Goal: Task Accomplishment & Management: Use online tool/utility

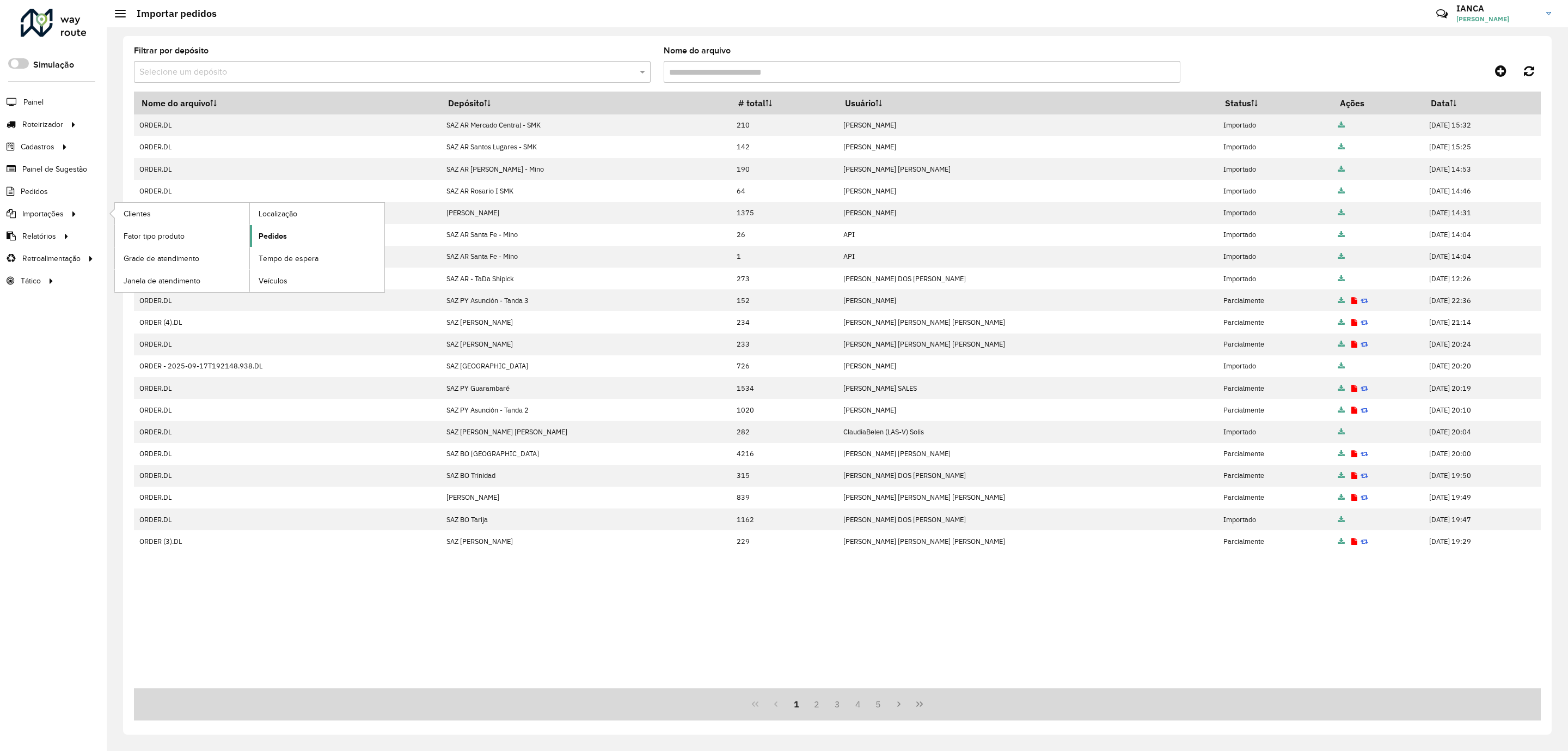
click at [296, 247] on link "Pedidos" at bounding box center [317, 236] width 135 height 22
click at [275, 234] on span "Pedidos" at bounding box center [273, 236] width 29 height 12
click at [1503, 71] on icon at bounding box center [1500, 71] width 12 height 13
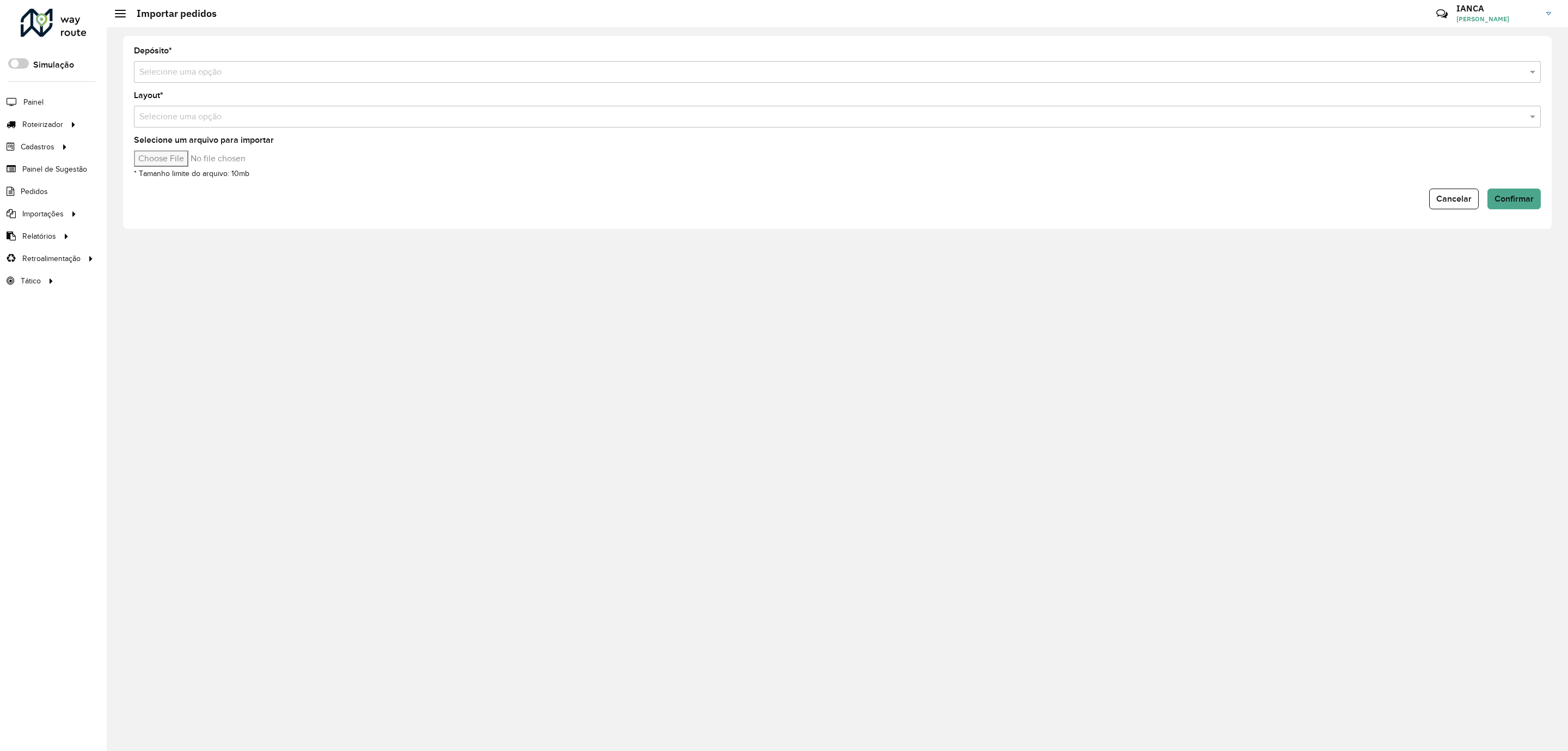
click at [173, 71] on input "text" at bounding box center [827, 72] width 1374 height 13
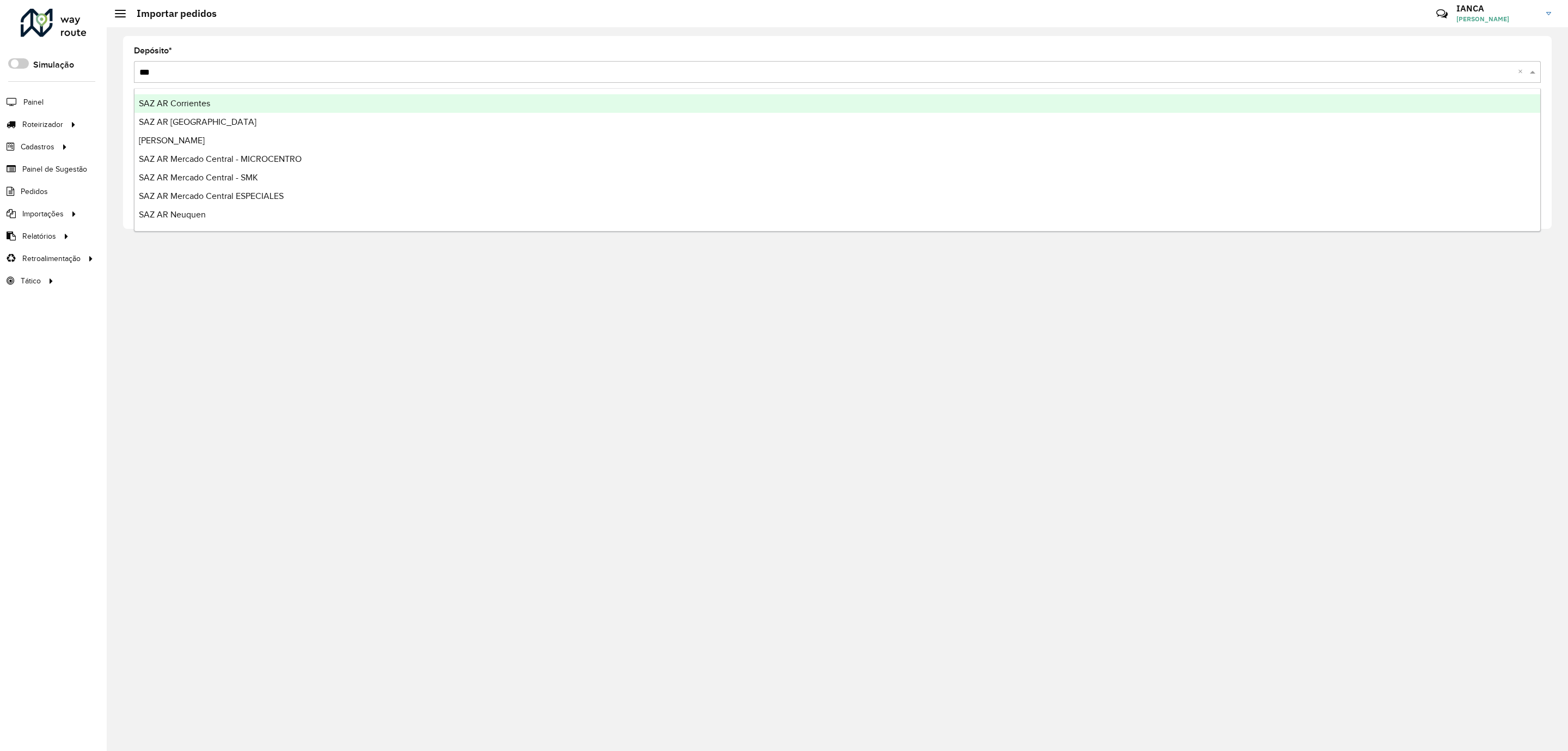
type input "****"
click at [206, 100] on span "SAZ AR Mercado Central ESPECIALES" at bounding box center [211, 103] width 145 height 9
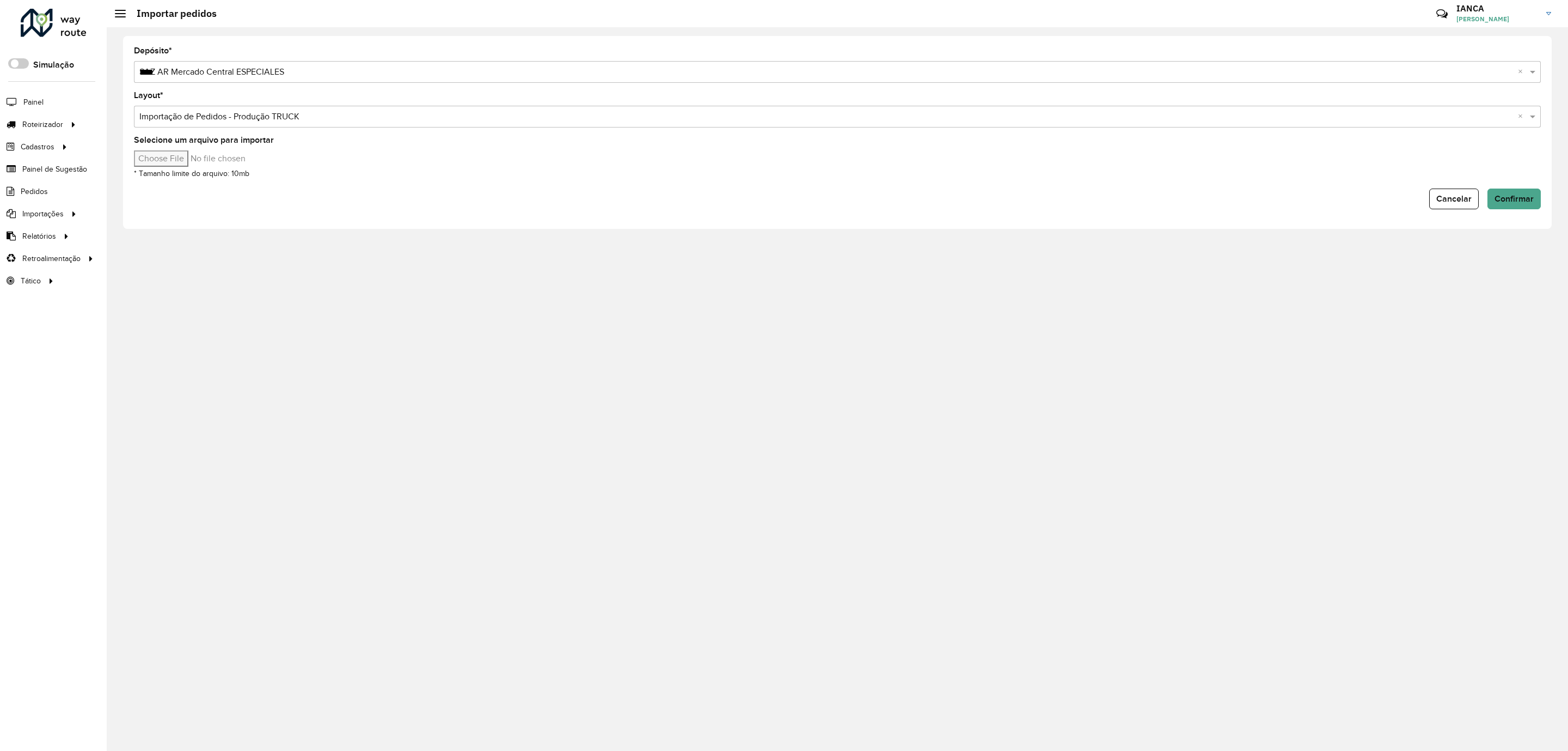
click at [173, 157] on input "Selecione um arquivo para importar" at bounding box center [226, 158] width 185 height 16
type input "**********"
click at [1511, 194] on span "Confirmar" at bounding box center [1514, 198] width 39 height 9
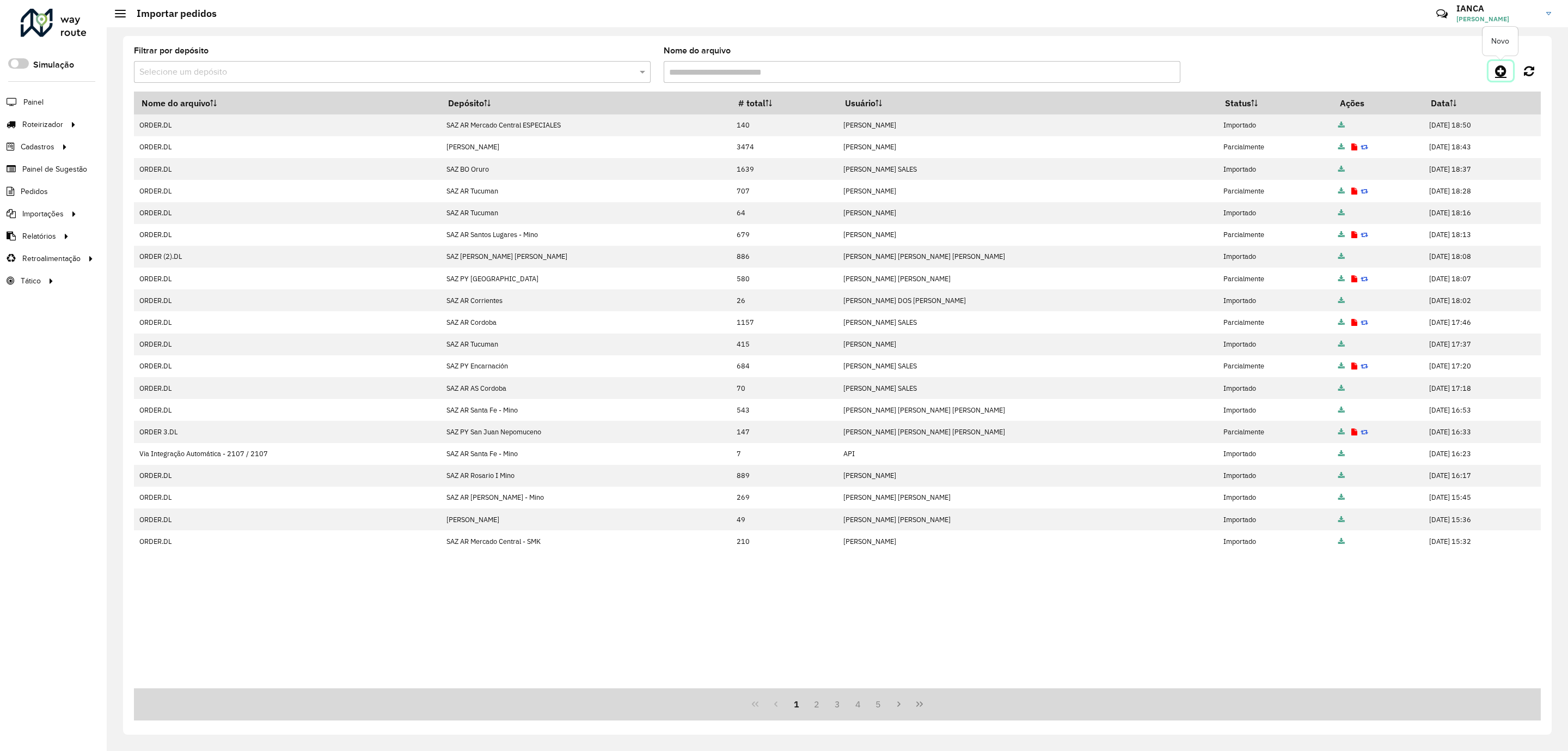
click at [1495, 66] on icon at bounding box center [1500, 71] width 12 height 13
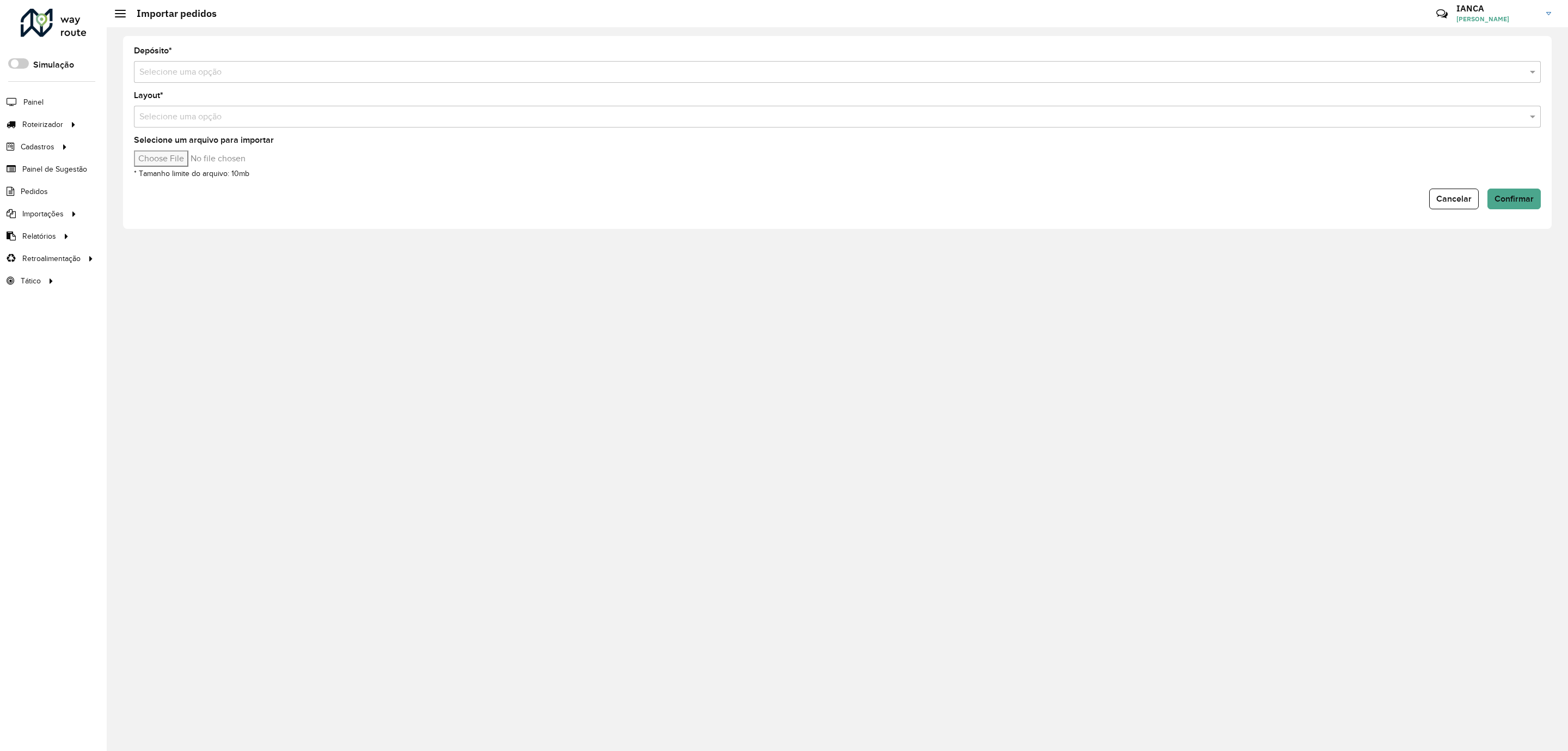
click at [225, 69] on input "text" at bounding box center [827, 72] width 1374 height 13
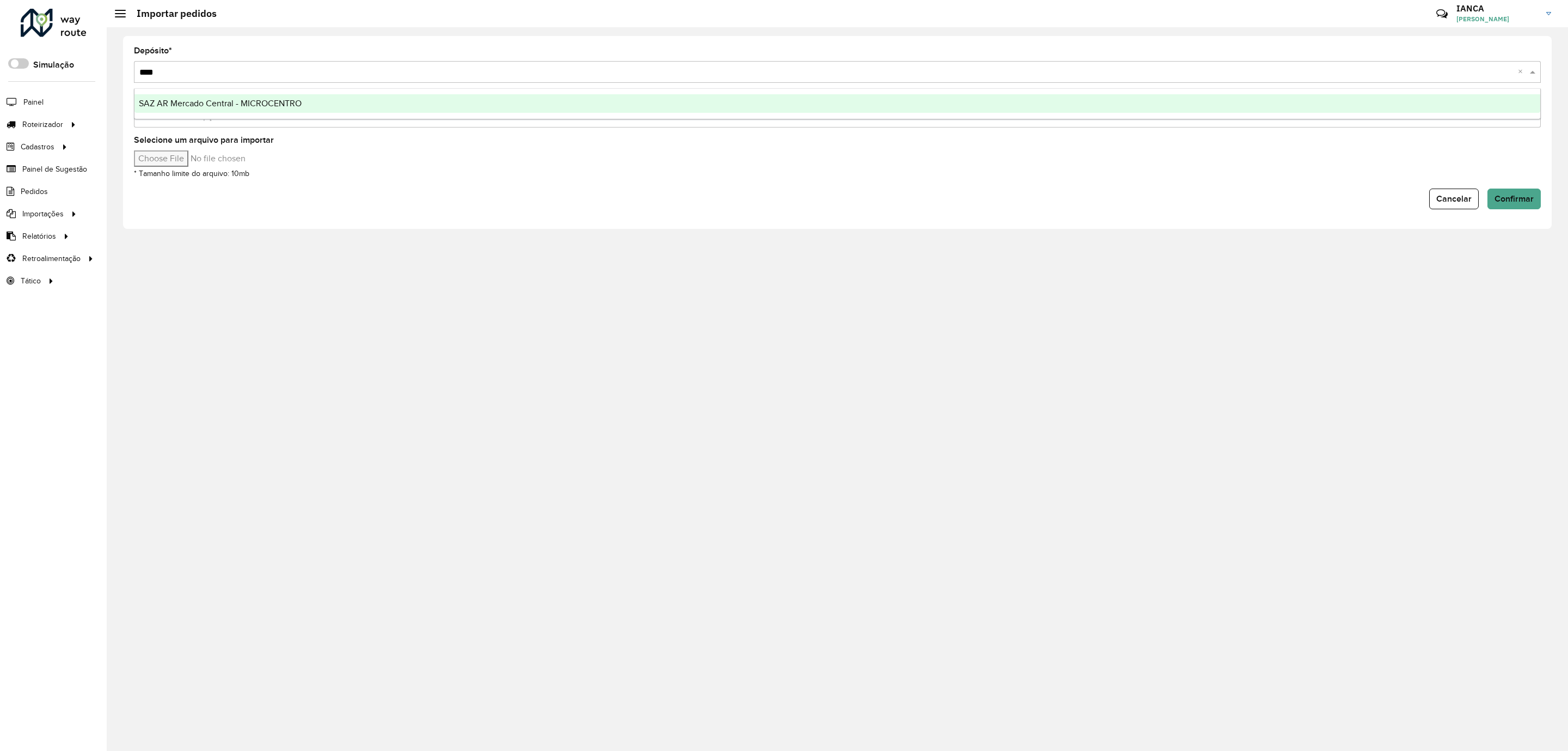
type input "*****"
click at [213, 104] on span "SAZ AR Mercado Central - MICROCENTRO" at bounding box center [220, 103] width 163 height 9
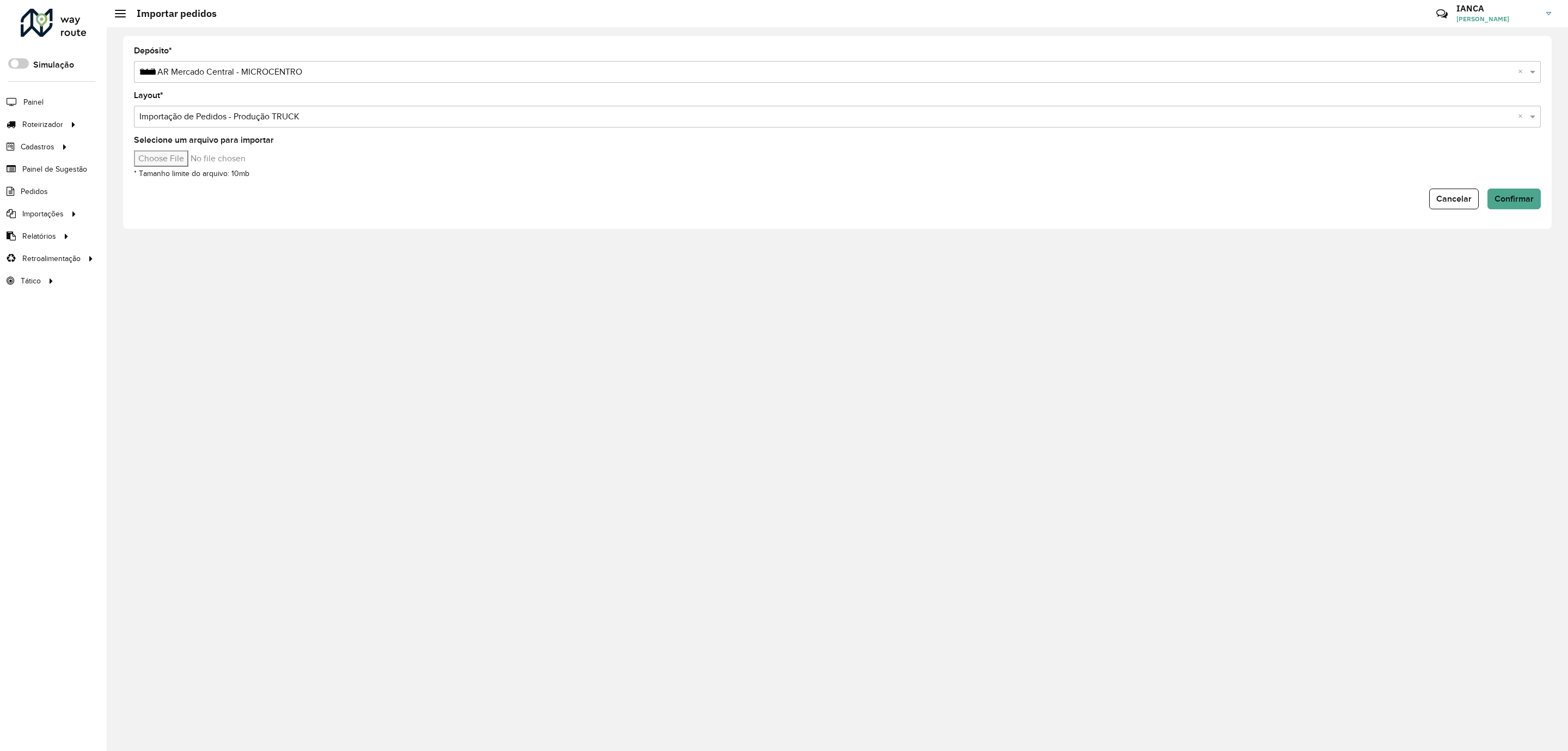
click at [185, 157] on input "Selecione um arquivo para importar" at bounding box center [226, 158] width 185 height 16
type input "**********"
click at [1508, 200] on span "Confirmar" at bounding box center [1514, 198] width 39 height 9
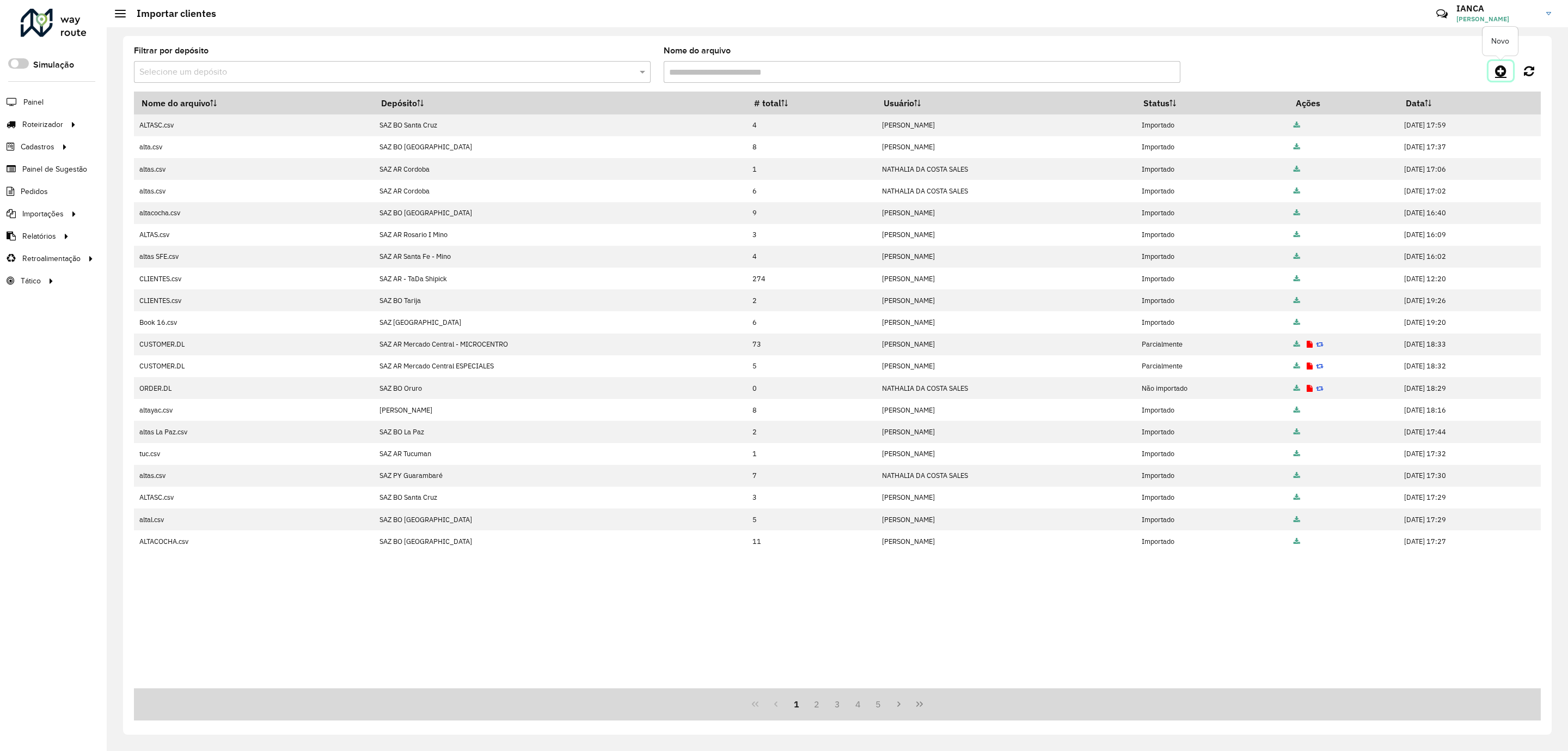
click at [1499, 72] on icon at bounding box center [1500, 71] width 12 height 13
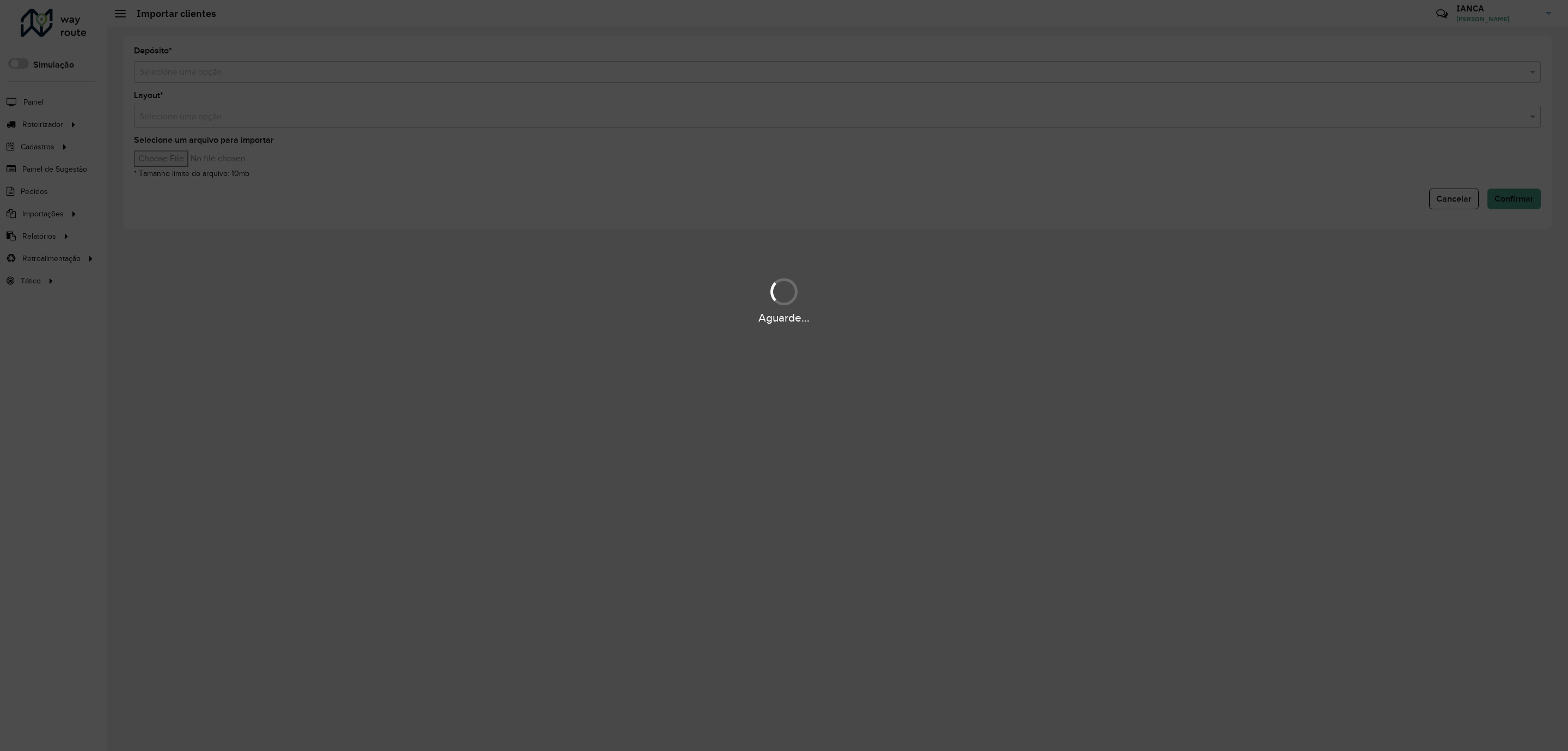
click at [167, 69] on input "text" at bounding box center [827, 72] width 1374 height 13
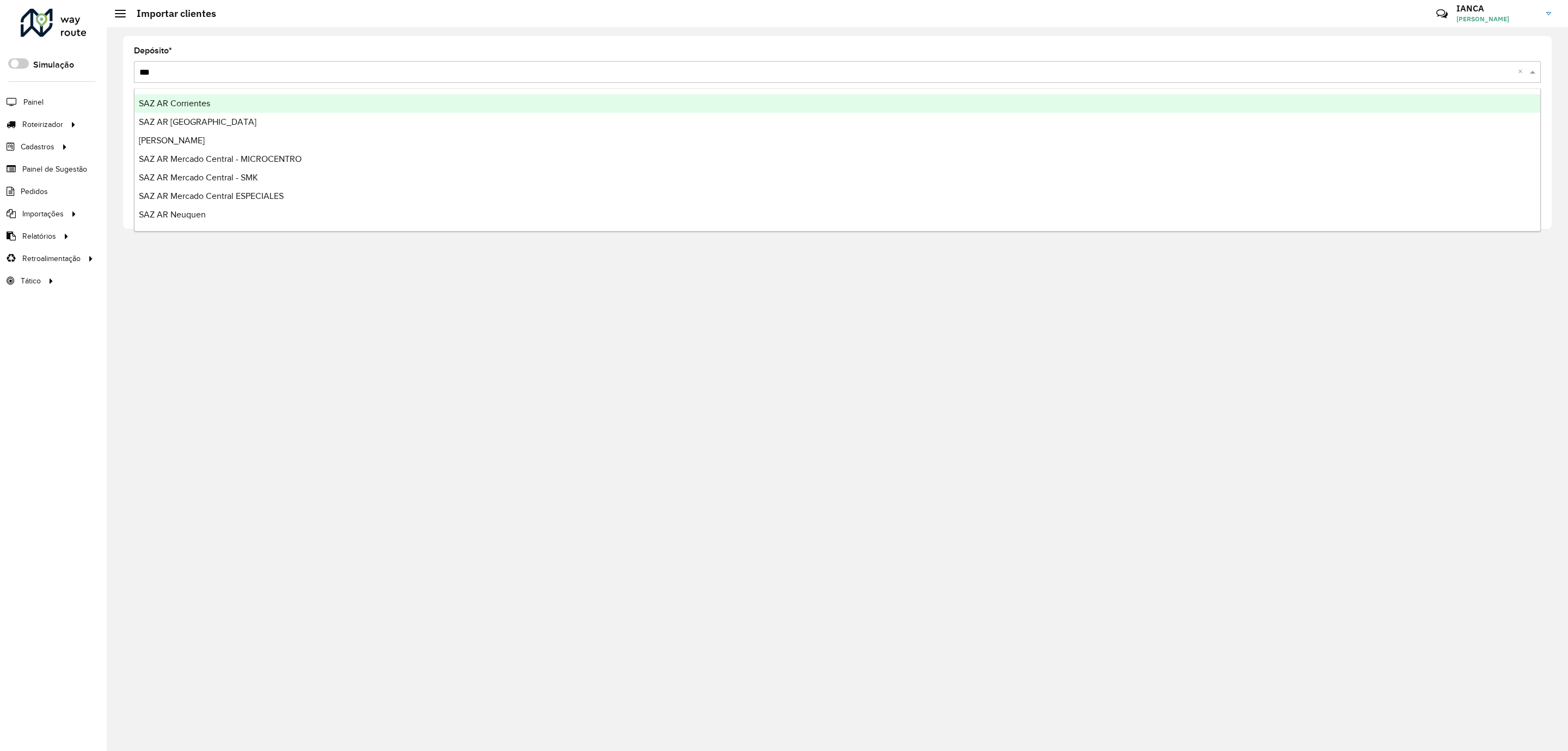
type input "****"
click at [190, 100] on span "SAZ AR Mercado Central ESPECIALES" at bounding box center [211, 103] width 145 height 9
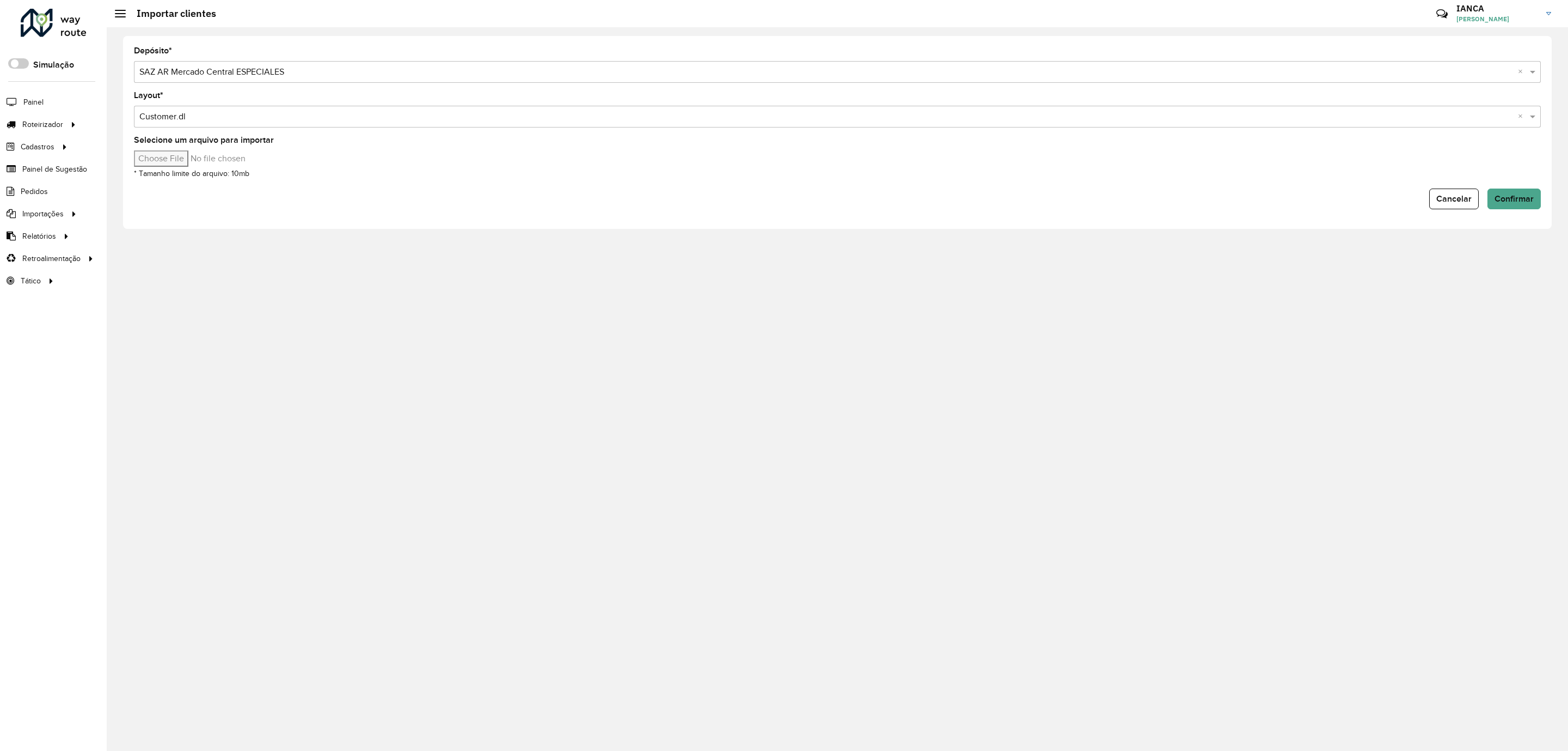
click at [194, 157] on input "Selecione um arquivo para importar" at bounding box center [226, 158] width 185 height 16
type input "**********"
click at [1507, 199] on span "Confirmar" at bounding box center [1514, 198] width 39 height 9
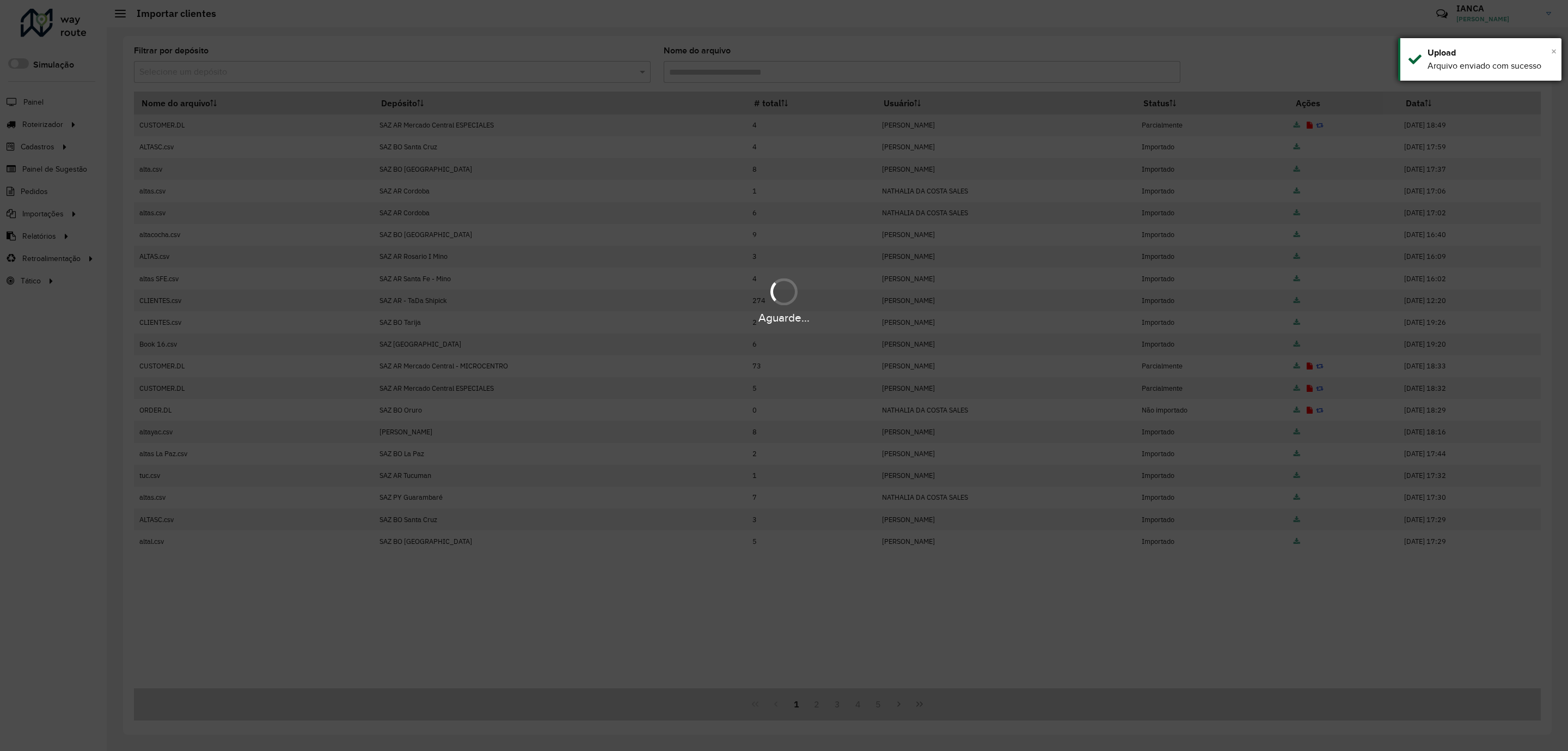
click at [1553, 49] on span "×" at bounding box center [1553, 51] width 5 height 12
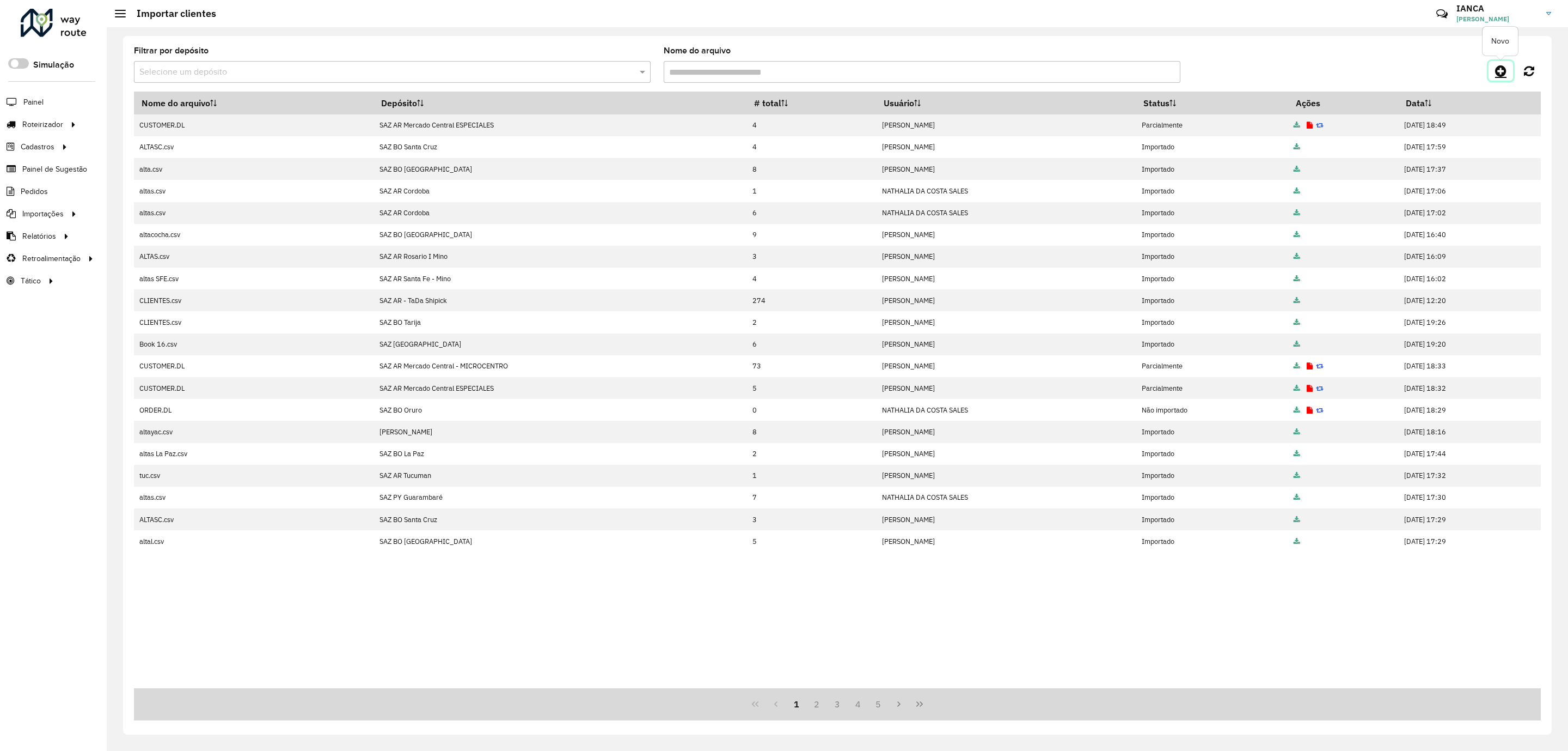
click at [1496, 74] on icon at bounding box center [1500, 71] width 12 height 13
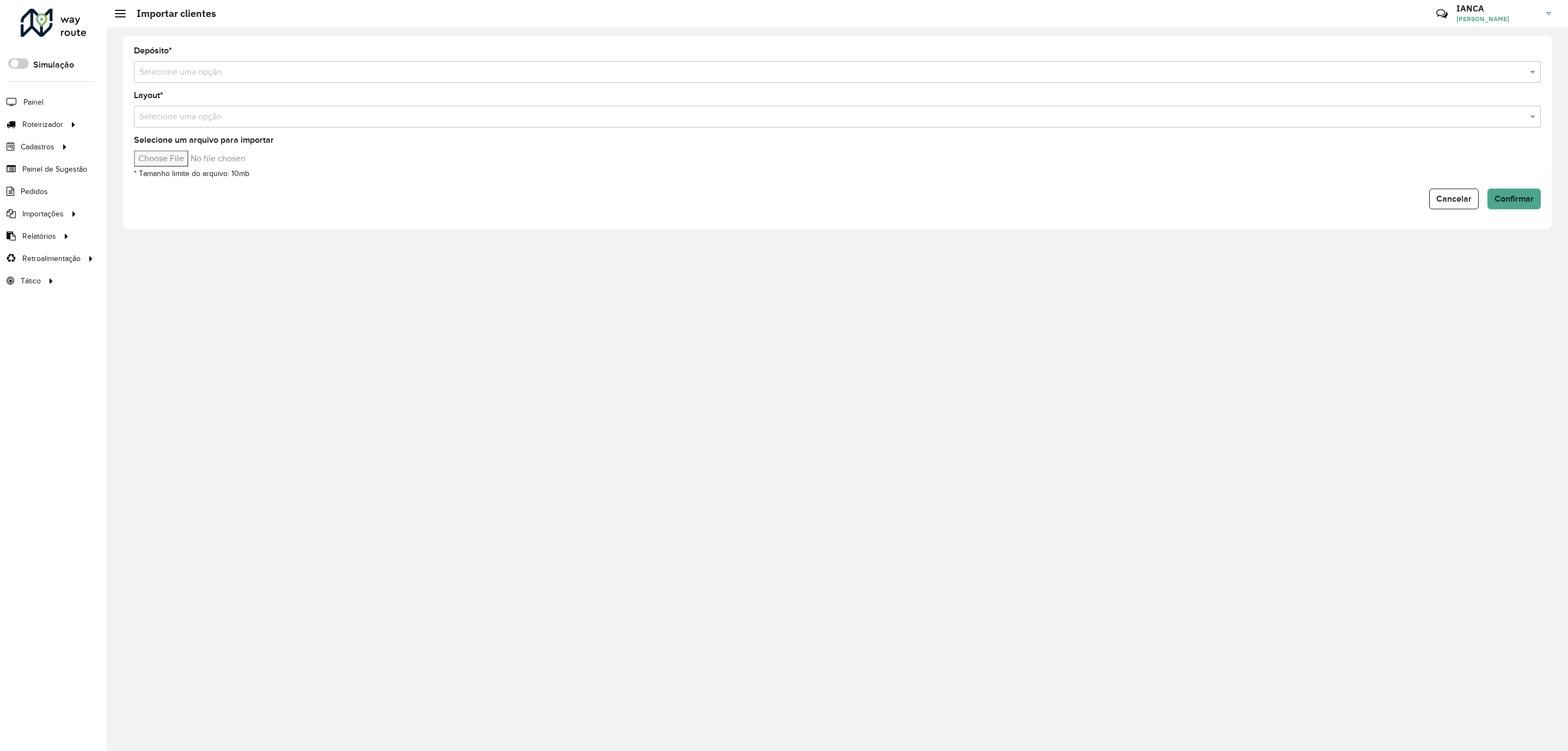
click at [172, 68] on input "text" at bounding box center [827, 72] width 1374 height 13
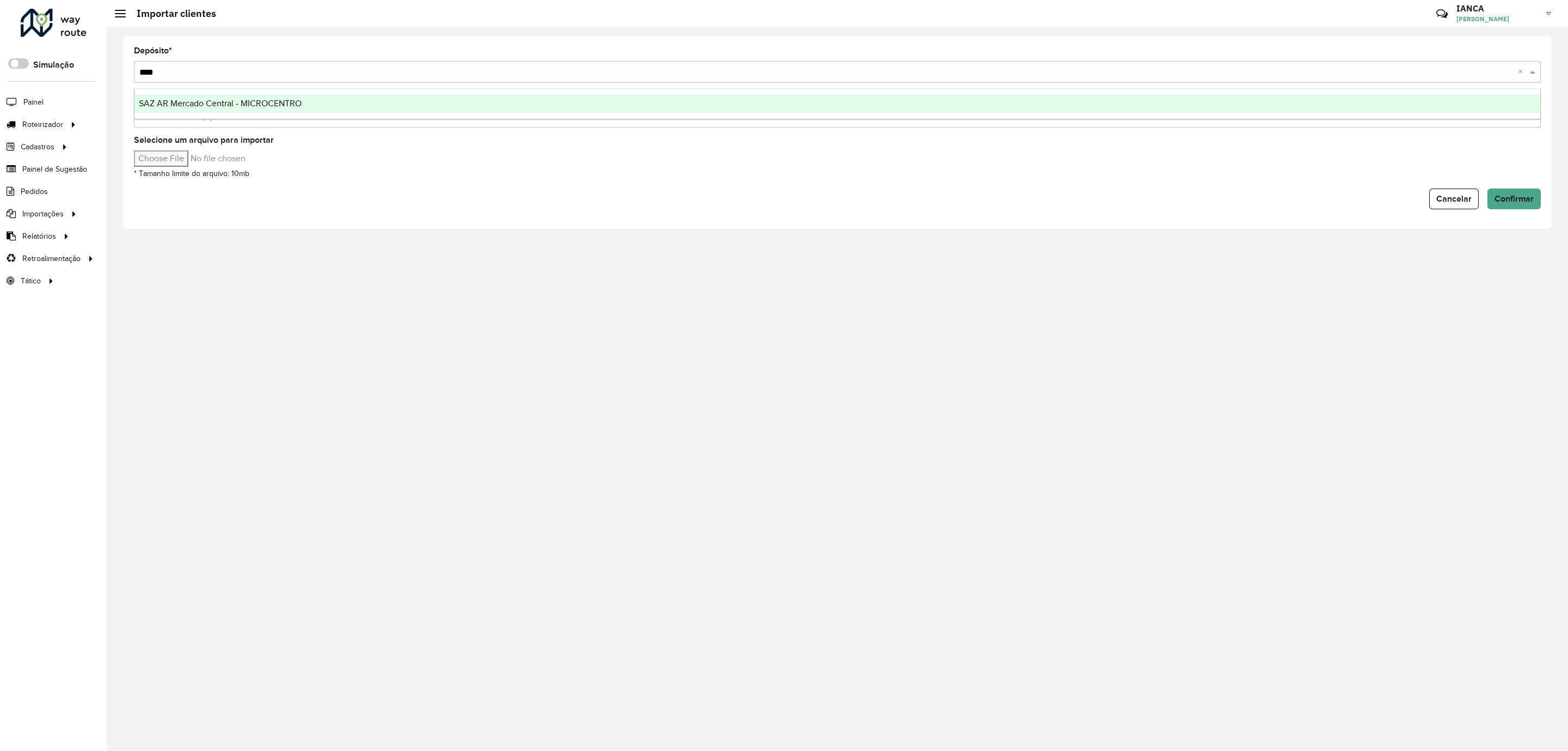
type input "*****"
click at [198, 106] on span "SAZ AR Mercado Central - MICROCENTRO" at bounding box center [220, 103] width 163 height 9
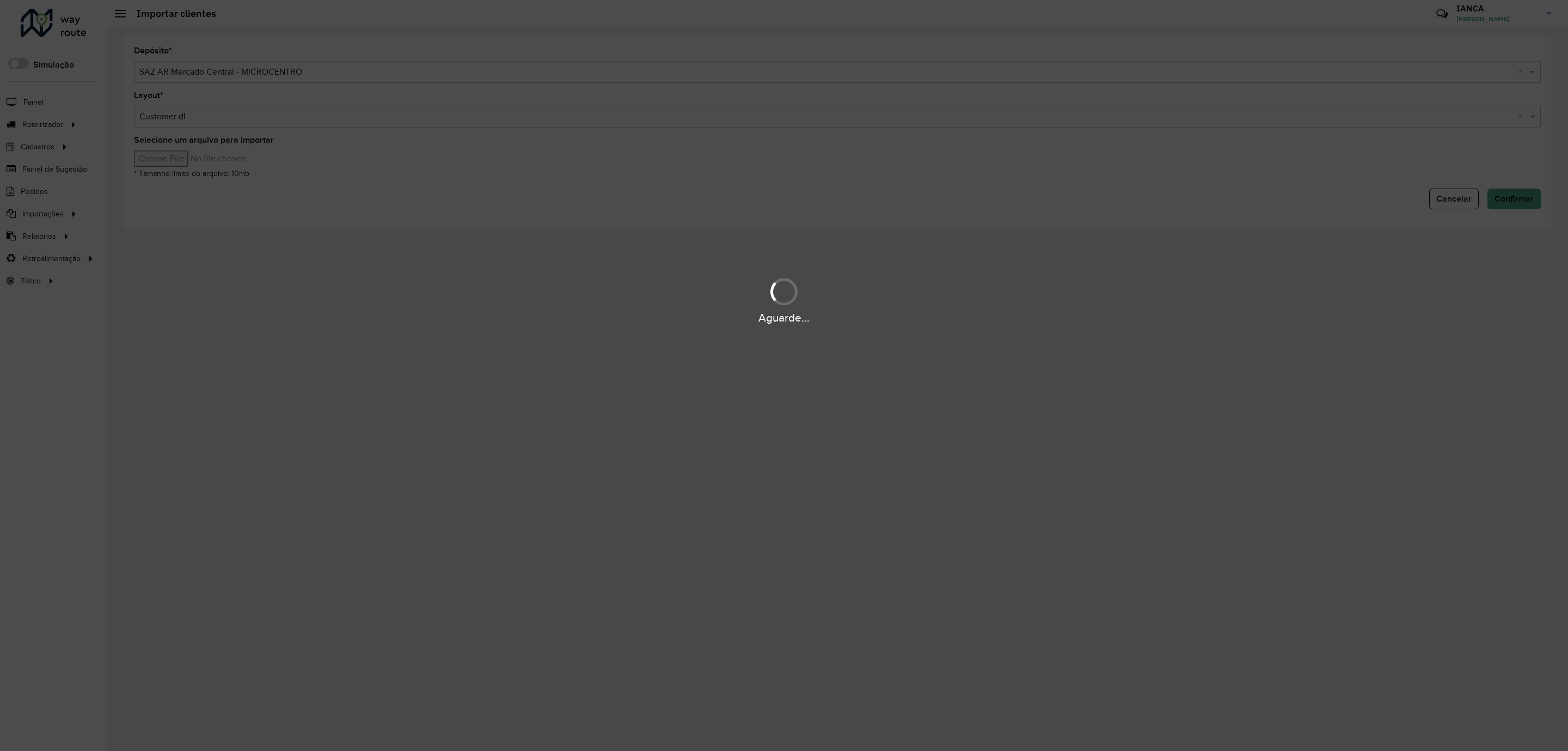
click at [194, 158] on div "Aguarde..." at bounding box center [784, 375] width 1568 height 751
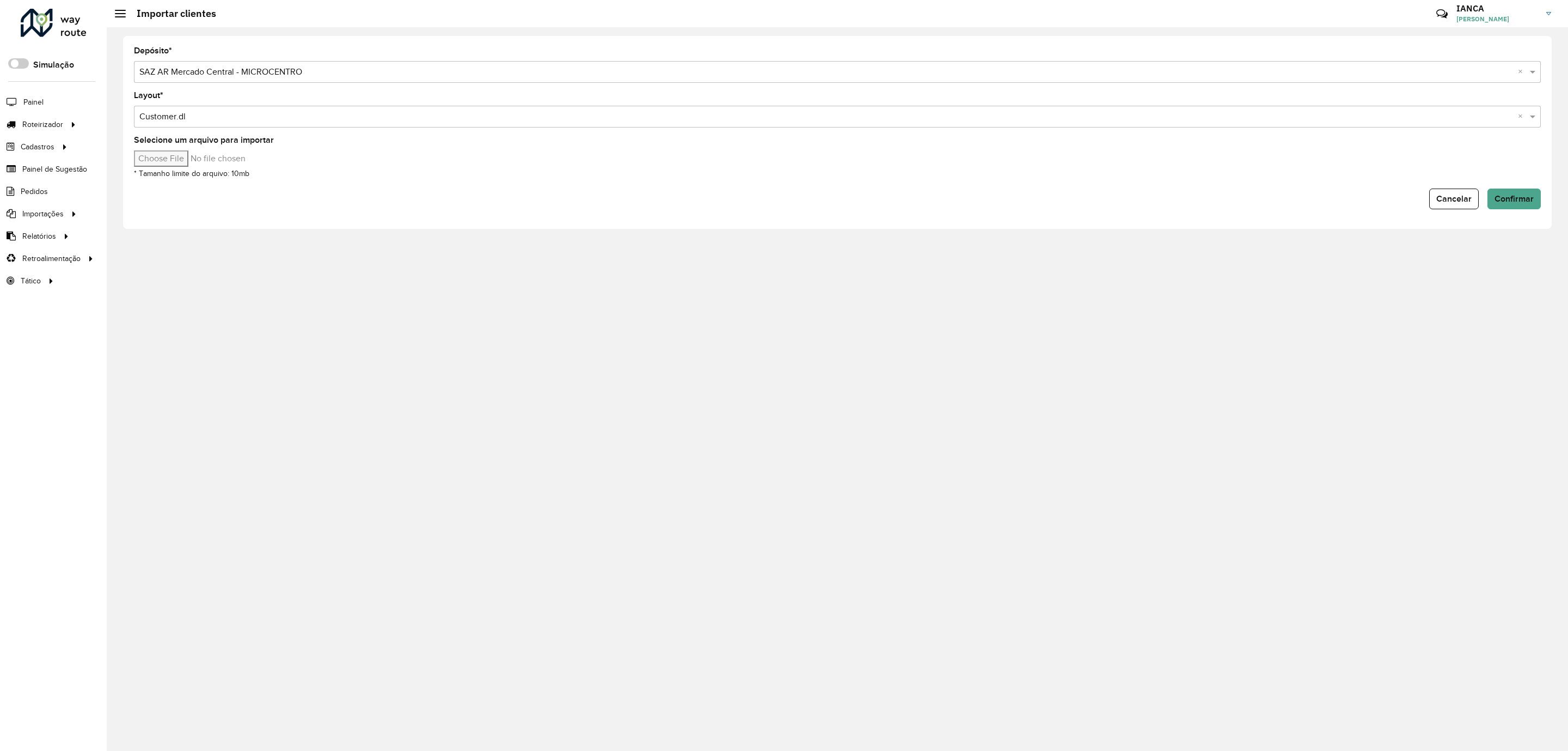
click at [194, 159] on input "Selecione um arquivo para importar" at bounding box center [226, 158] width 185 height 16
type input "**********"
click at [1517, 204] on button "Confirmar" at bounding box center [1514, 199] width 54 height 21
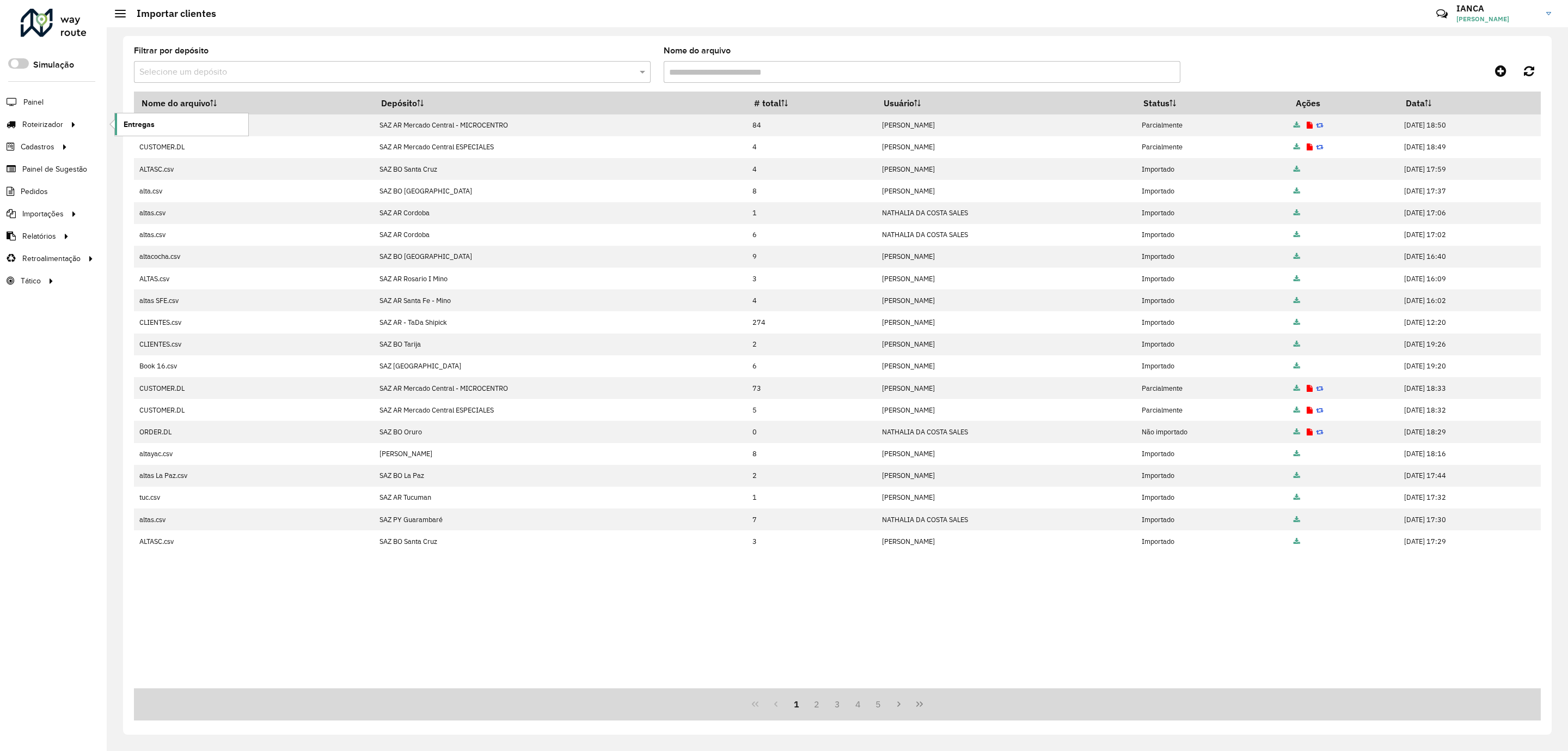
click at [147, 123] on span "Entregas" at bounding box center [139, 124] width 31 height 12
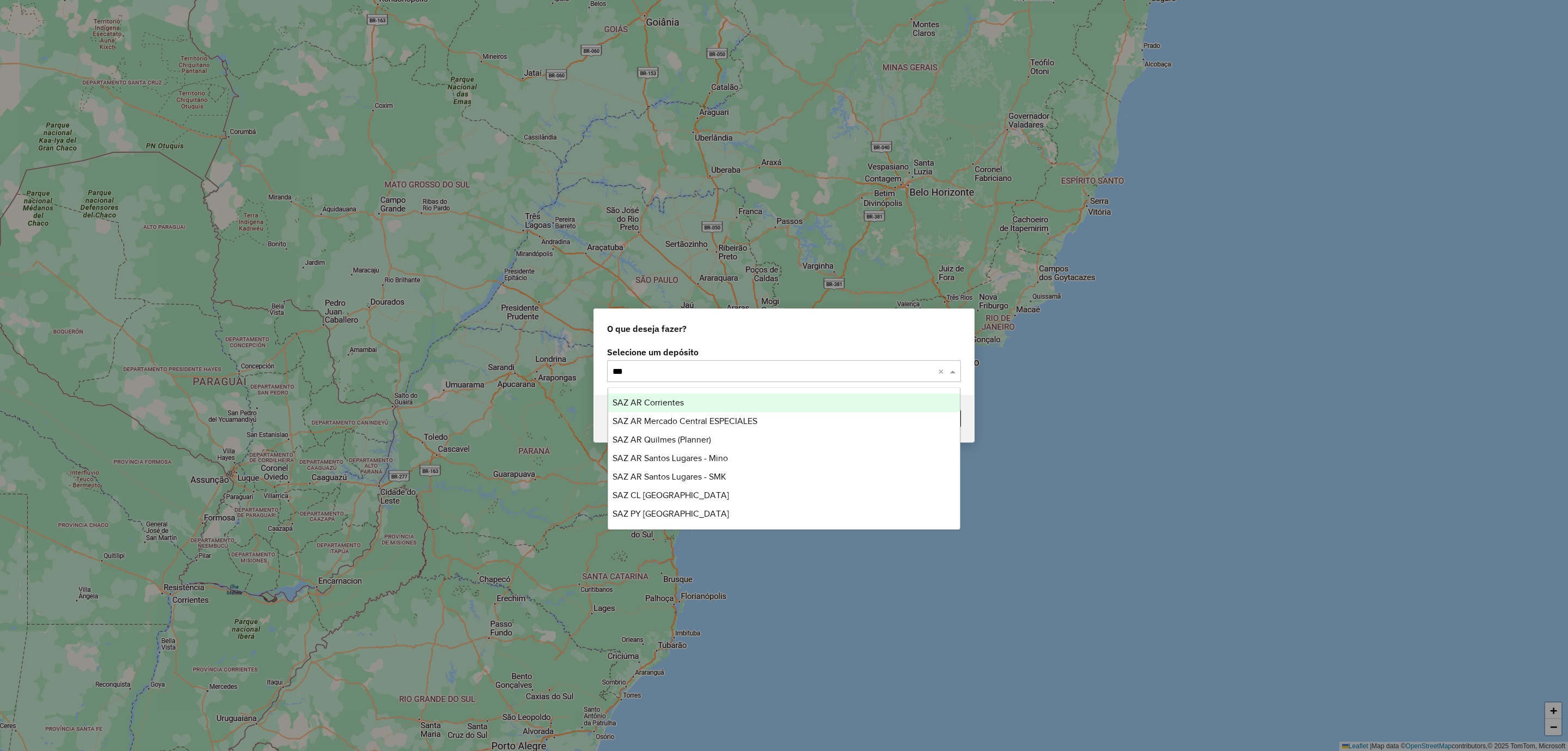
type input "****"
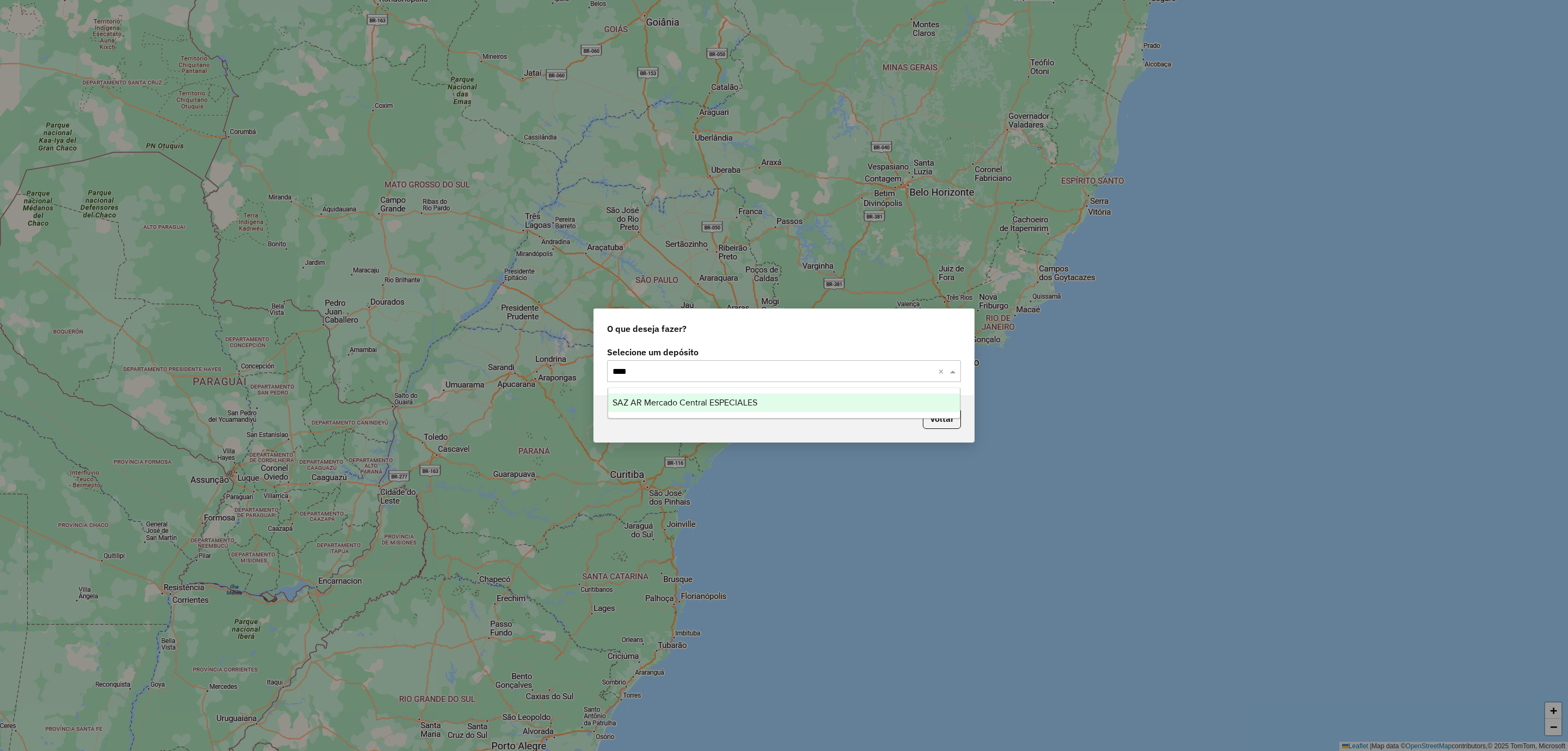
click at [720, 401] on span "SAZ AR Mercado Central ESPECIALES" at bounding box center [685, 402] width 145 height 9
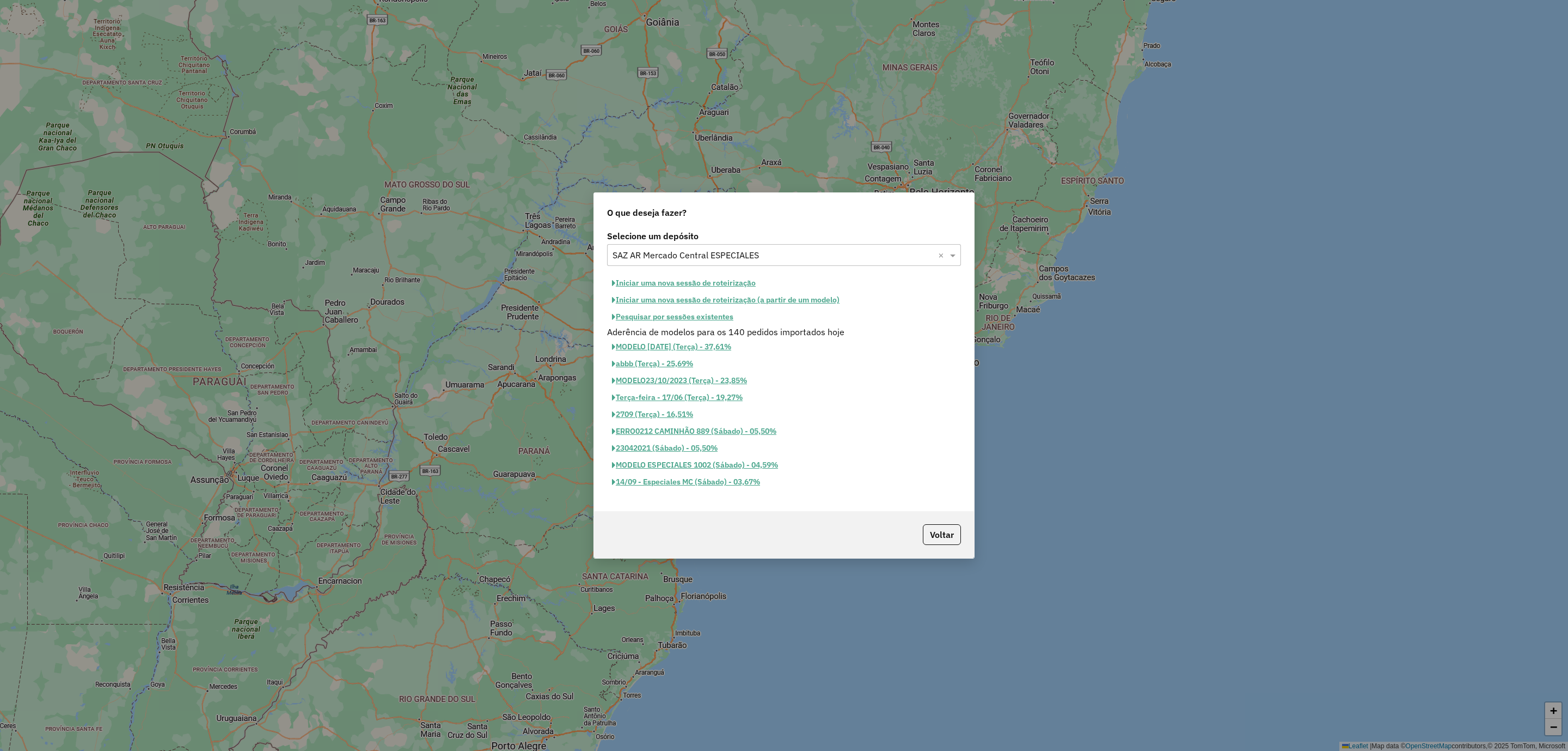
click at [721, 280] on button "Iniciar uma nova sessão de roteirização" at bounding box center [684, 283] width 153 height 17
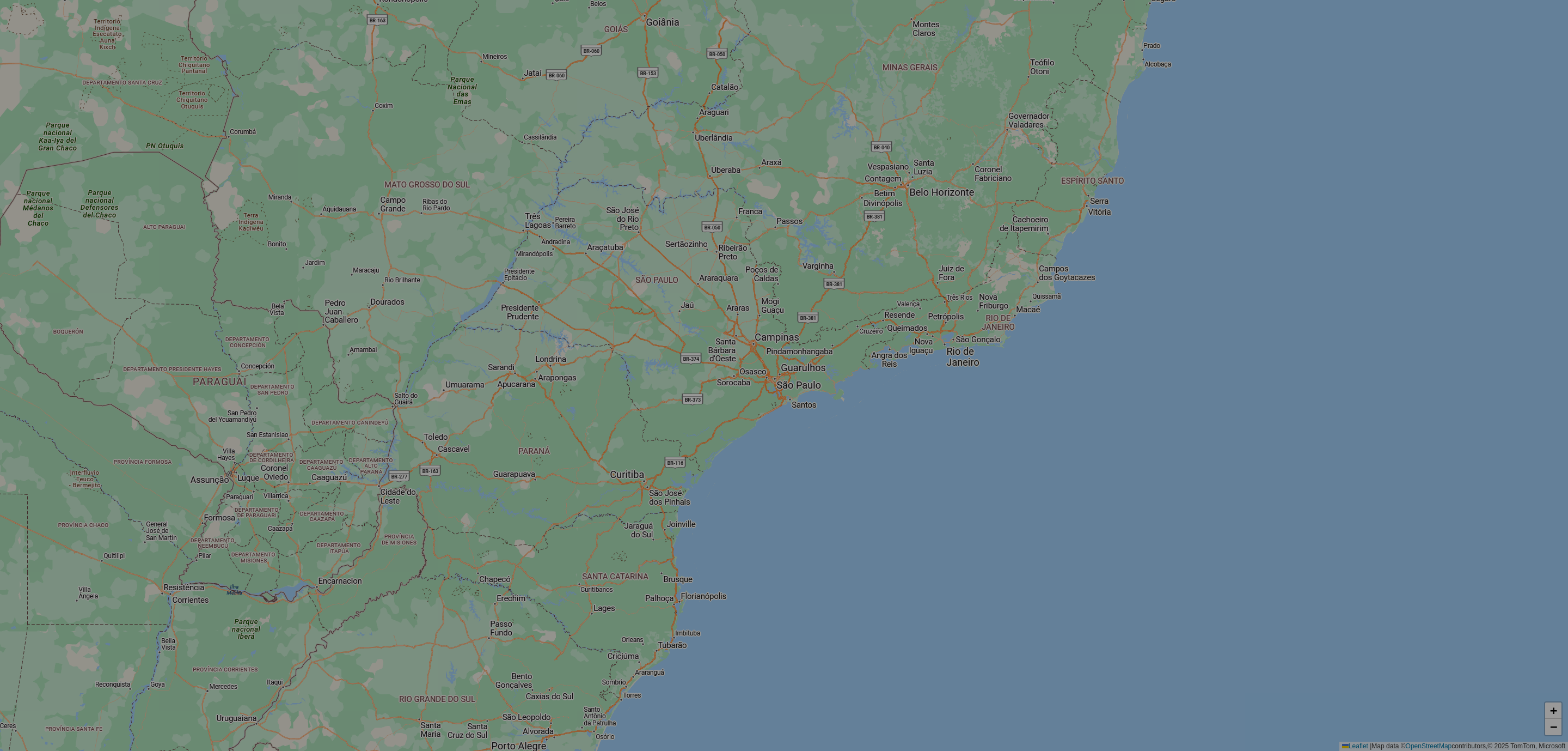
select select "*"
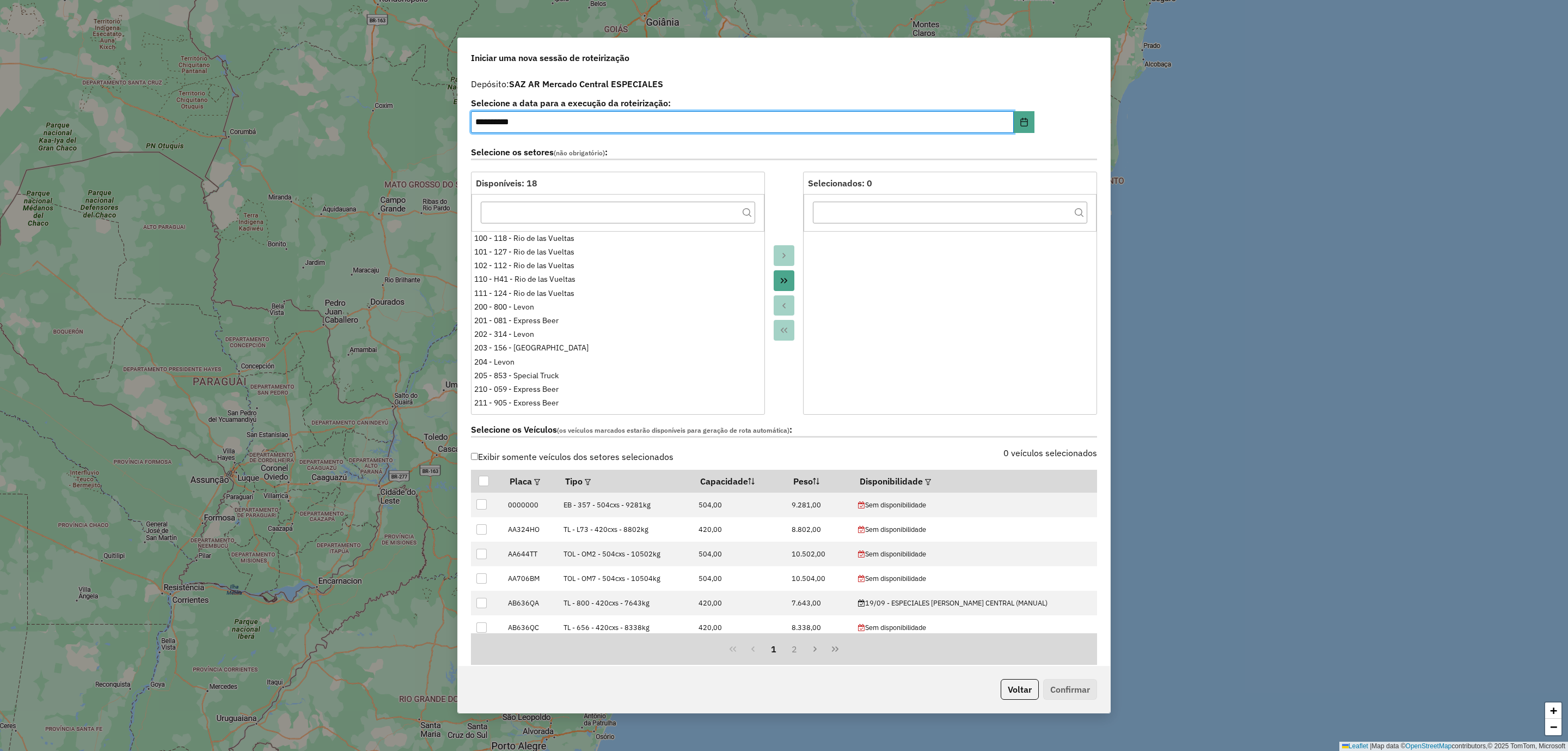
scroll to position [163, 0]
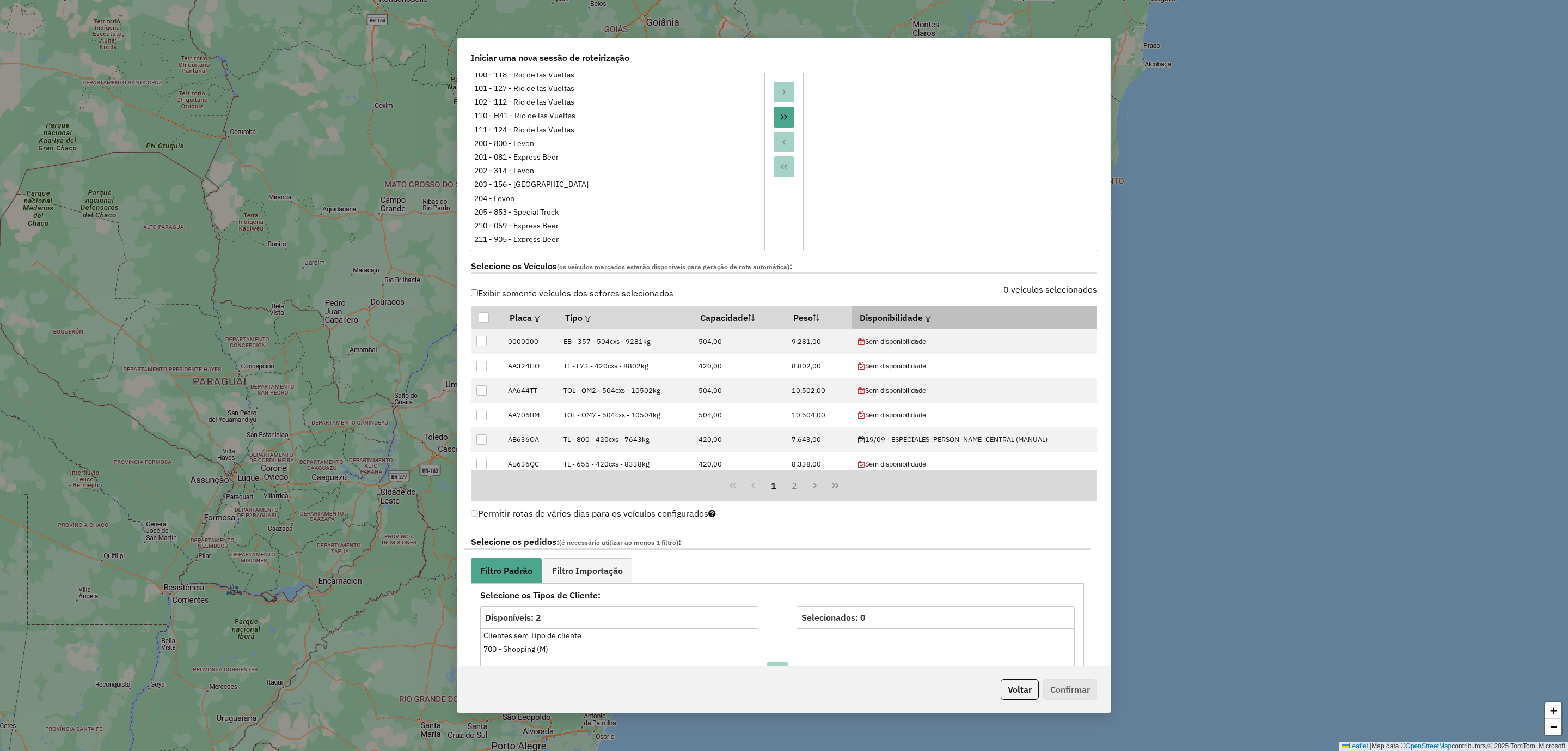
click at [931, 317] on em at bounding box center [928, 319] width 6 height 6
click at [962, 344] on div "Selecione uma opção" at bounding box center [990, 344] width 91 height 21
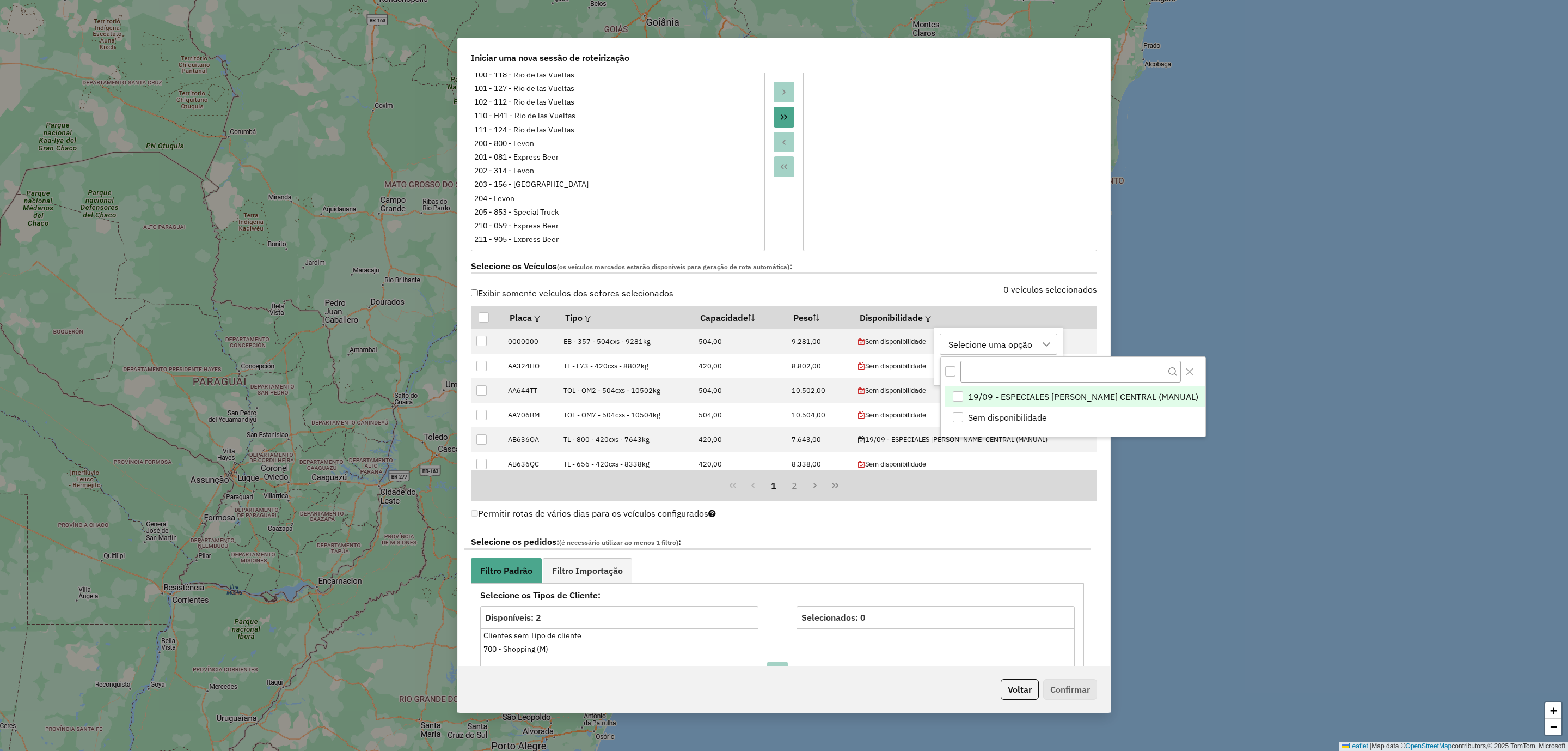
scroll to position [7, 49]
click at [963, 396] on div "19/09 - ESPECIALES MERCADO CENTRAL (MANUAL)" at bounding box center [957, 396] width 10 height 10
click at [923, 292] on div "0 veículos selecionados" at bounding box center [943, 296] width 320 height 21
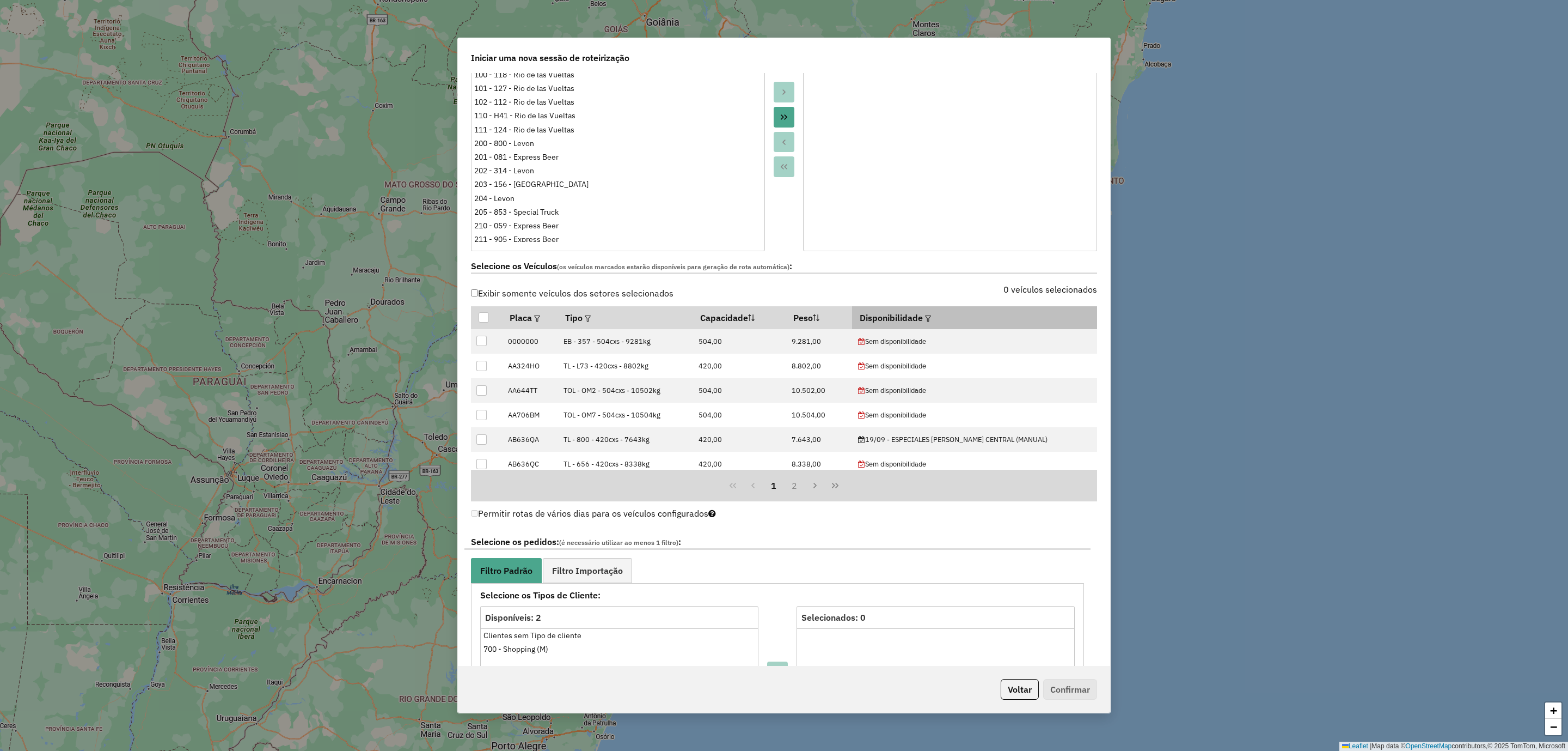
click at [931, 317] on em at bounding box center [928, 319] width 6 height 6
click at [1155, 383] on div "19/09 - ESPECIALES MERCADO CENTRAL (MANUAL) Limpar Aplicar" at bounding box center [1071, 357] width 276 height 59
click at [1159, 369] on button "Aplicar" at bounding box center [1180, 369] width 42 height 21
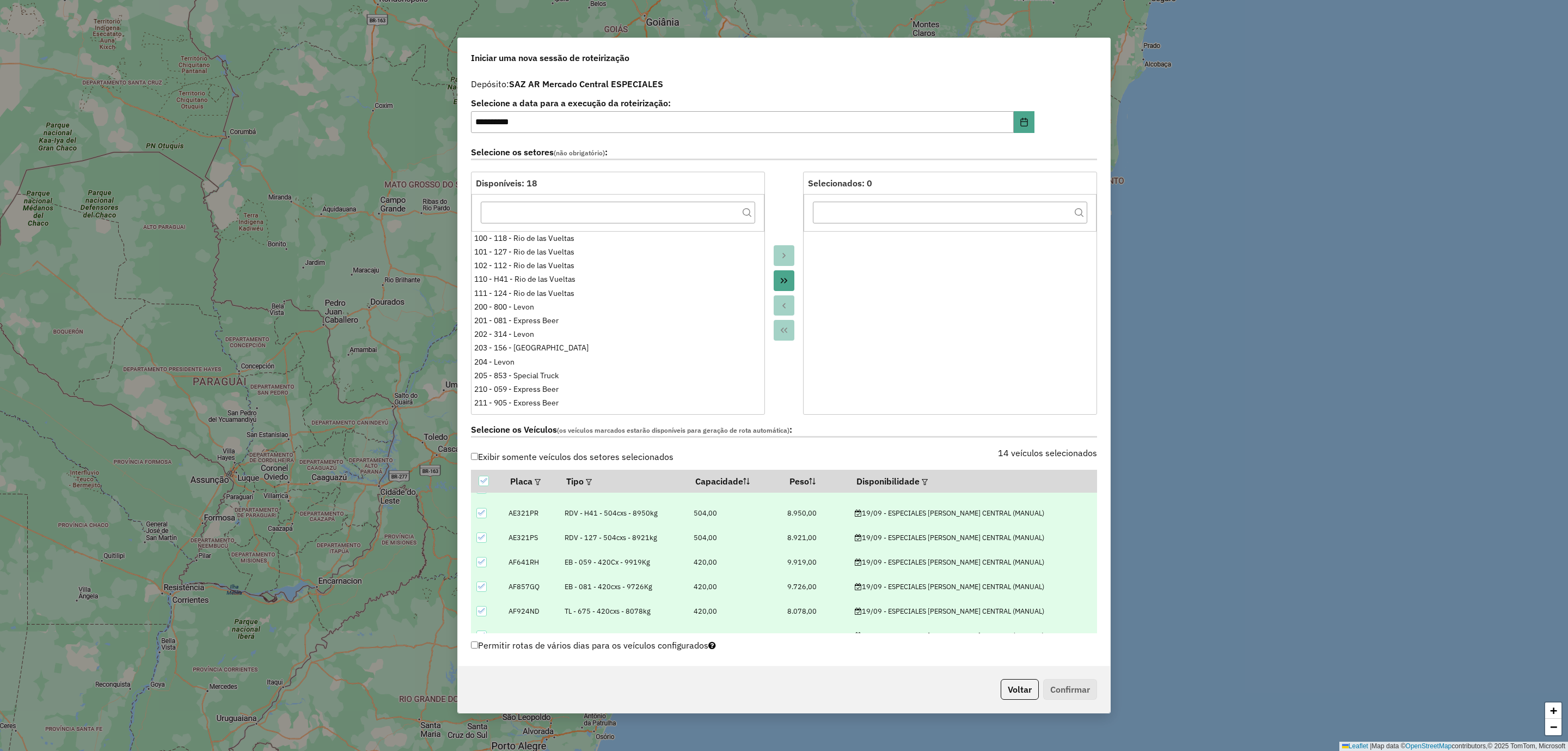
scroll to position [490, 0]
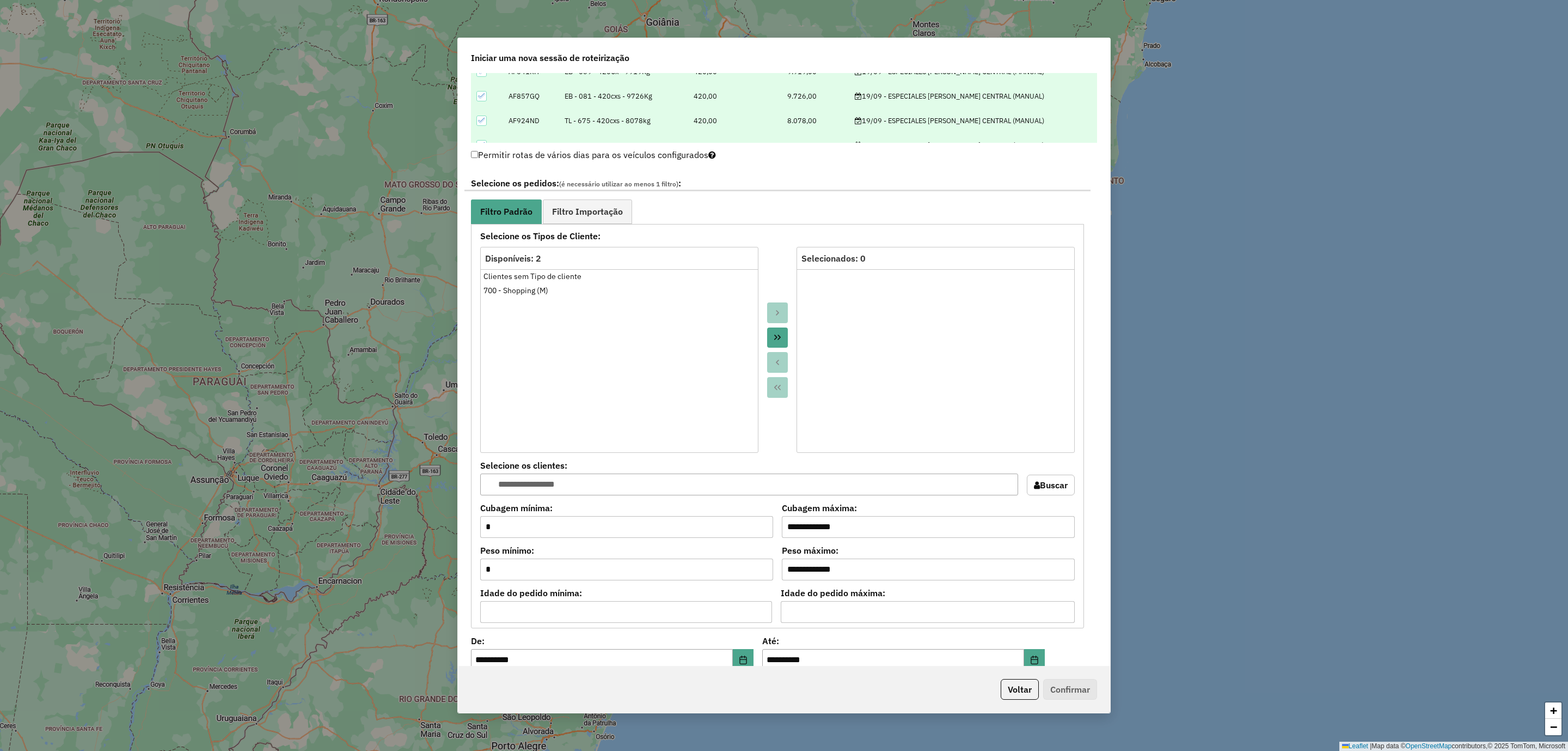
drag, startPoint x: 593, startPoint y: 216, endPoint x: 601, endPoint y: 258, distance: 42.8
click at [593, 214] on span "Filtro Importação" at bounding box center [587, 211] width 71 height 9
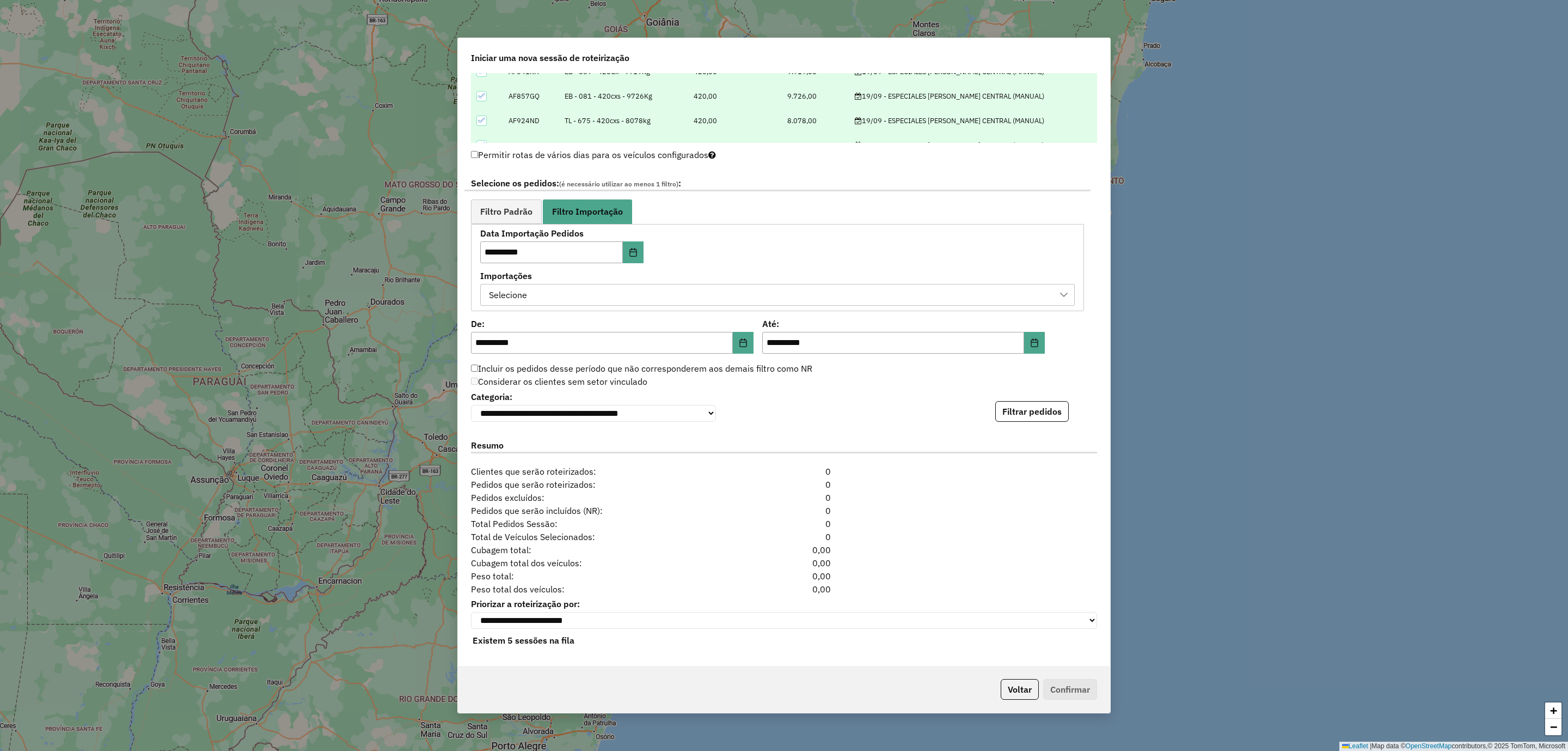
click at [600, 299] on div "Selecione" at bounding box center [769, 295] width 569 height 21
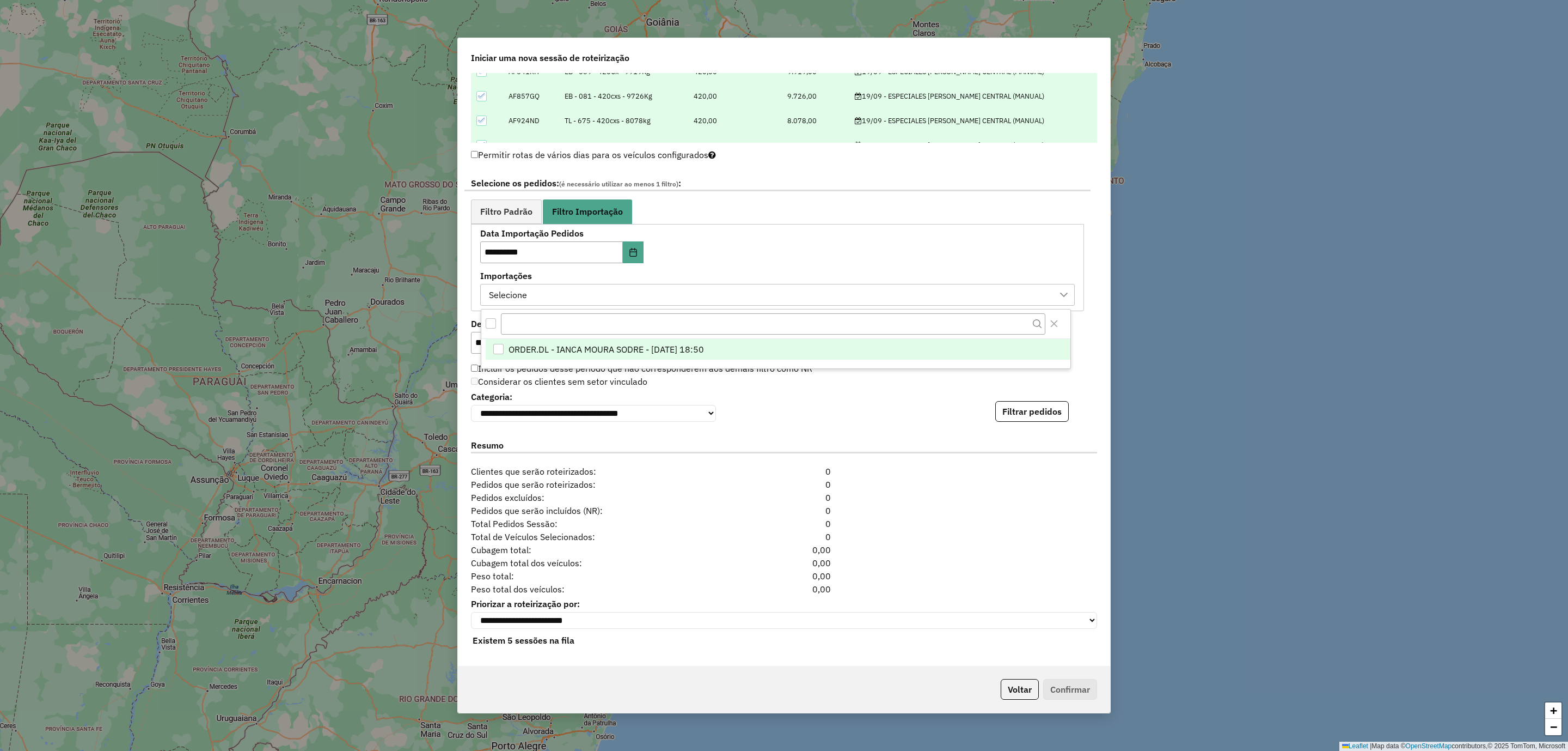
scroll to position [7, 49]
click at [583, 344] on span "ORDER.DL - IANCA MOURA SODRE - 18/09/2025 18:50" at bounding box center [606, 349] width 195 height 13
click at [1018, 415] on button "Filtrar pedidos" at bounding box center [1032, 411] width 74 height 21
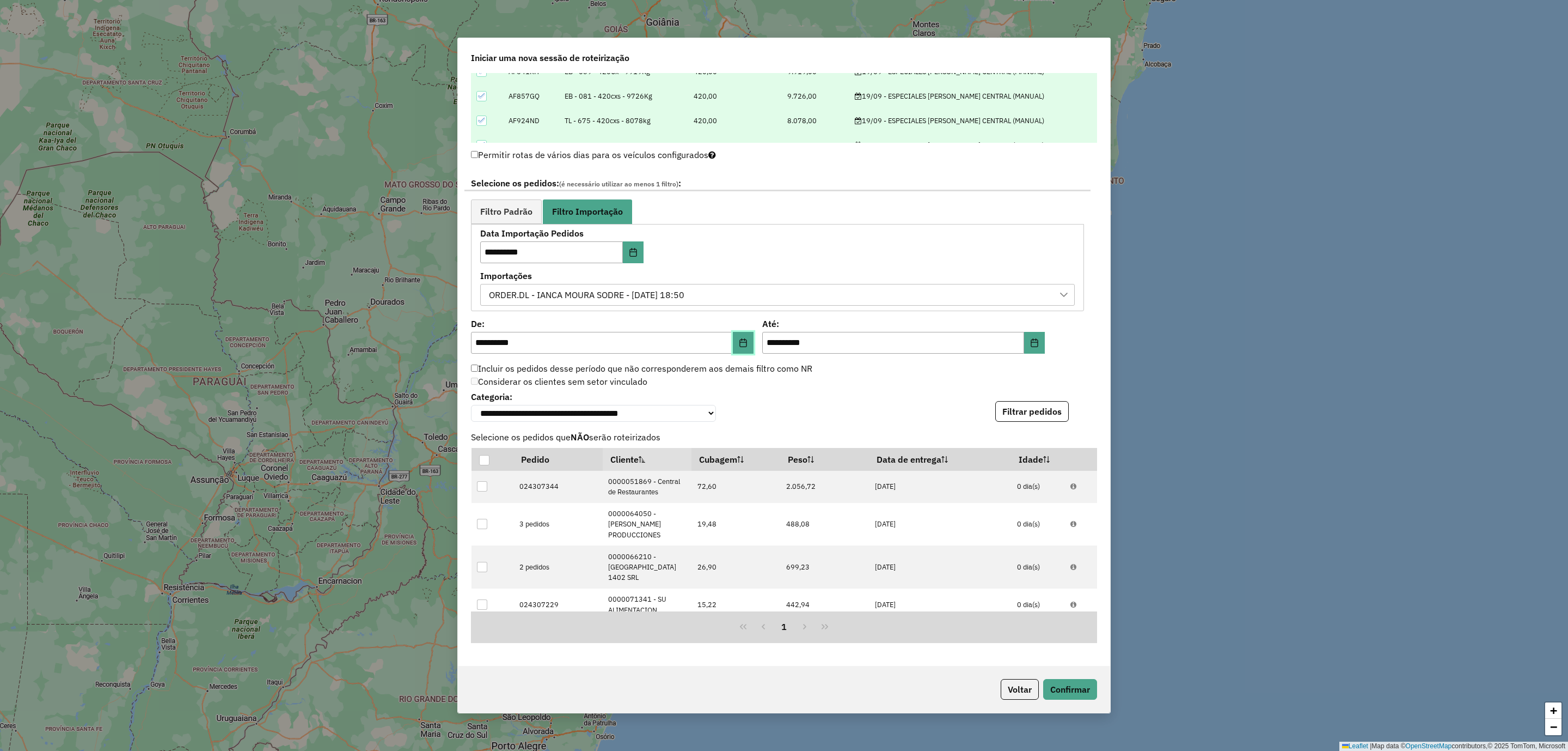
click at [743, 345] on icon "Choose Date" at bounding box center [743, 342] width 9 height 9
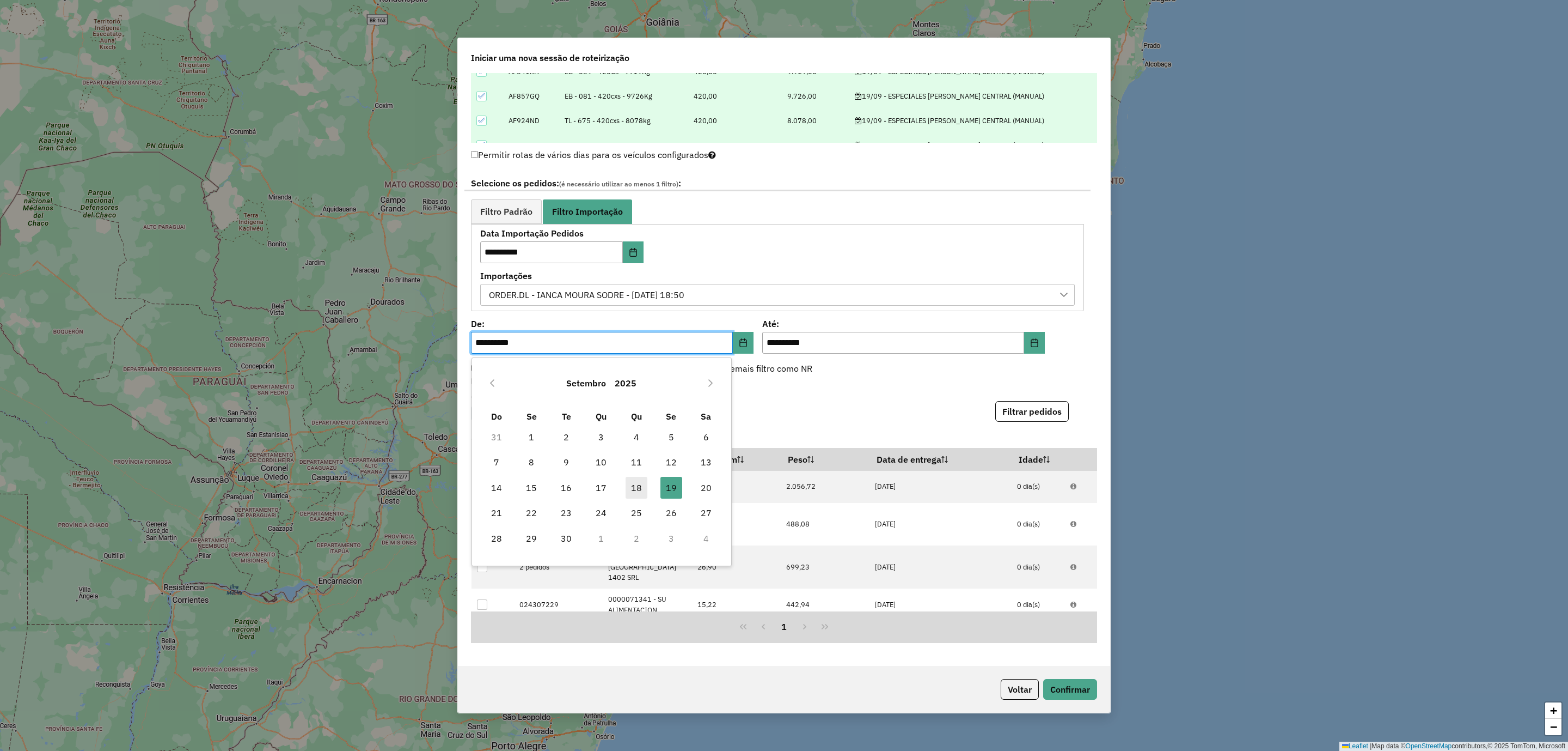
click at [632, 485] on span "18" at bounding box center [637, 488] width 22 height 22
type input "**********"
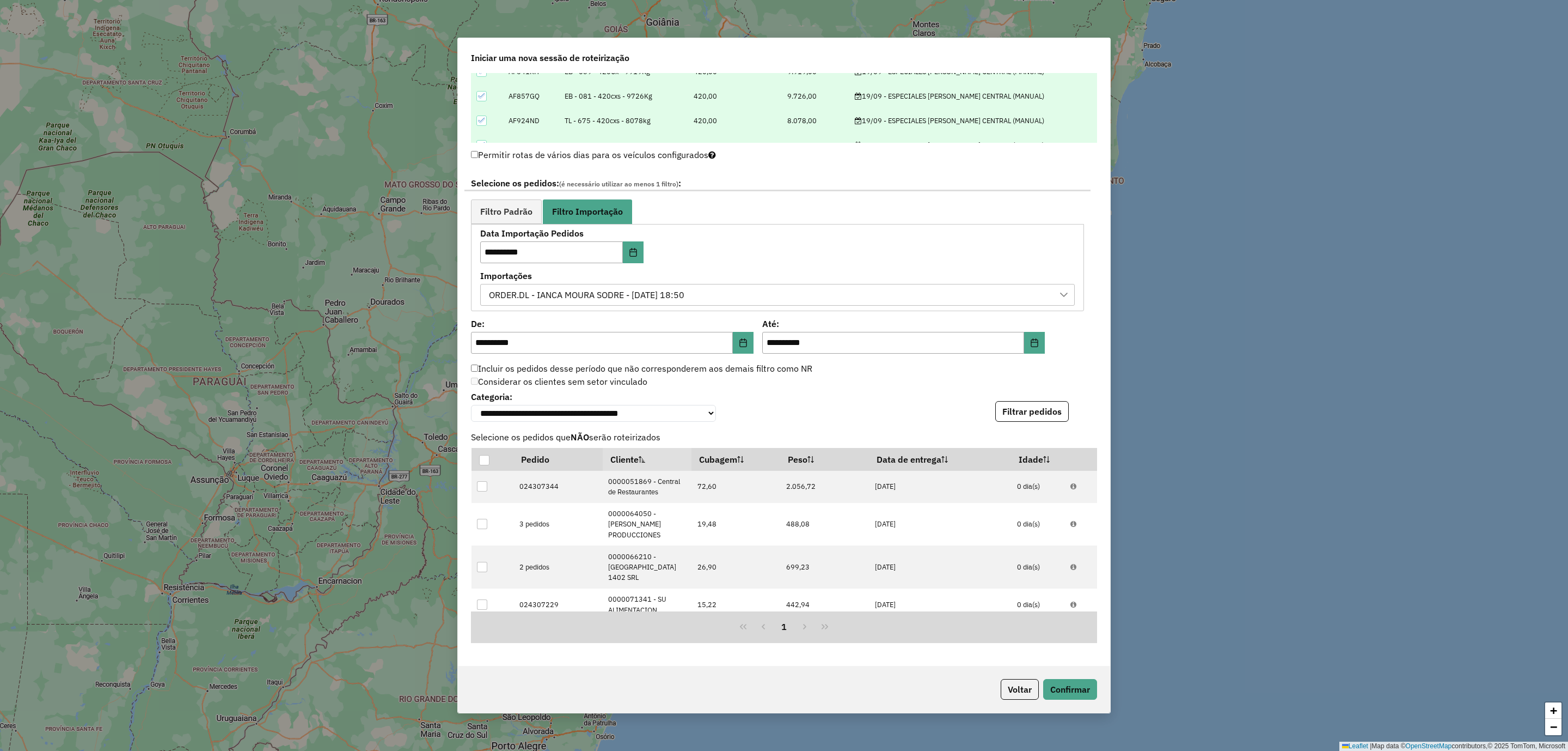
click at [1033, 418] on button "Filtrar pedidos" at bounding box center [1032, 411] width 74 height 21
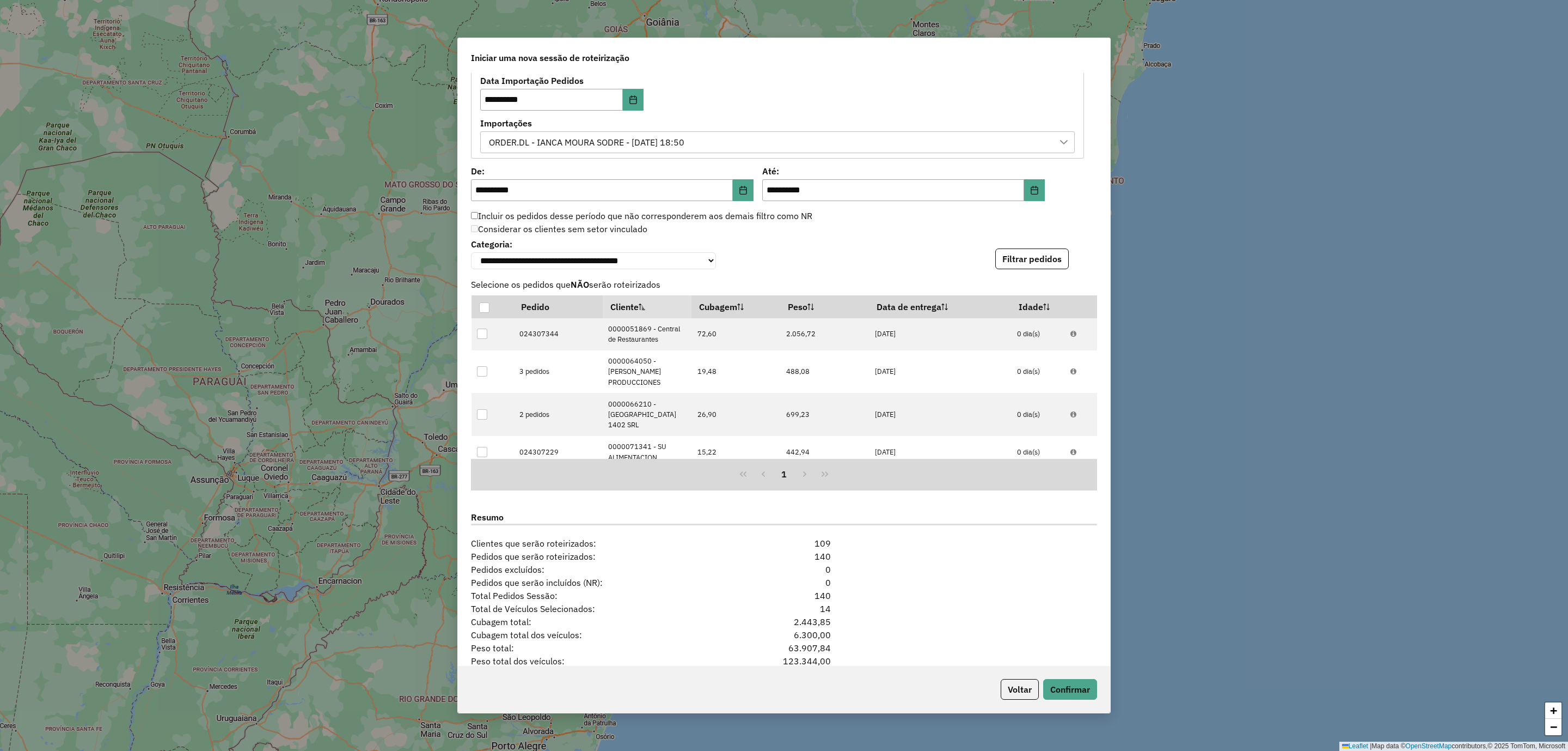
scroll to position [725, 0]
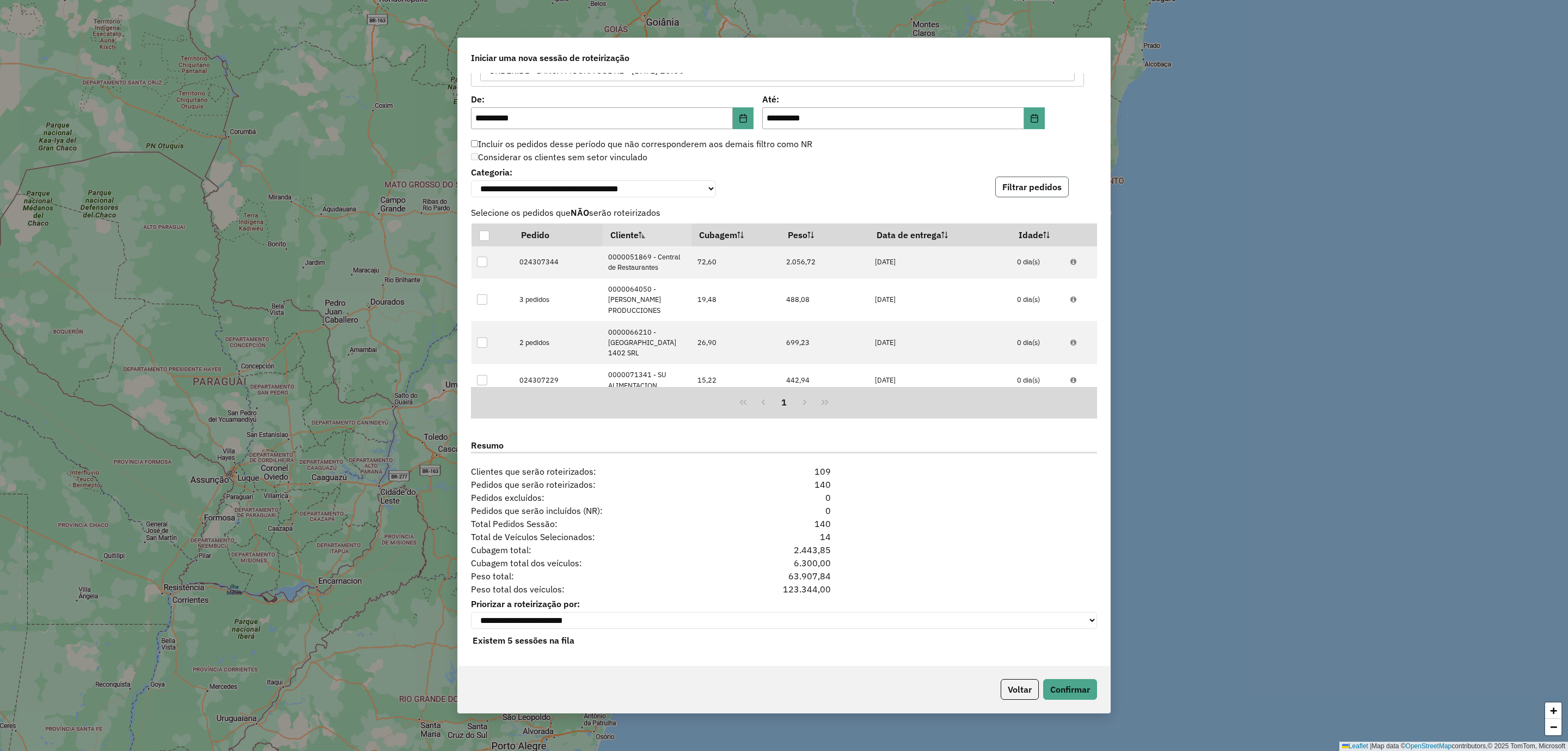
click at [1046, 183] on button "Filtrar pedidos" at bounding box center [1032, 187] width 74 height 21
click at [1063, 693] on button "Confirmar" at bounding box center [1070, 689] width 54 height 21
